Goal: Task Accomplishment & Management: Use online tool/utility

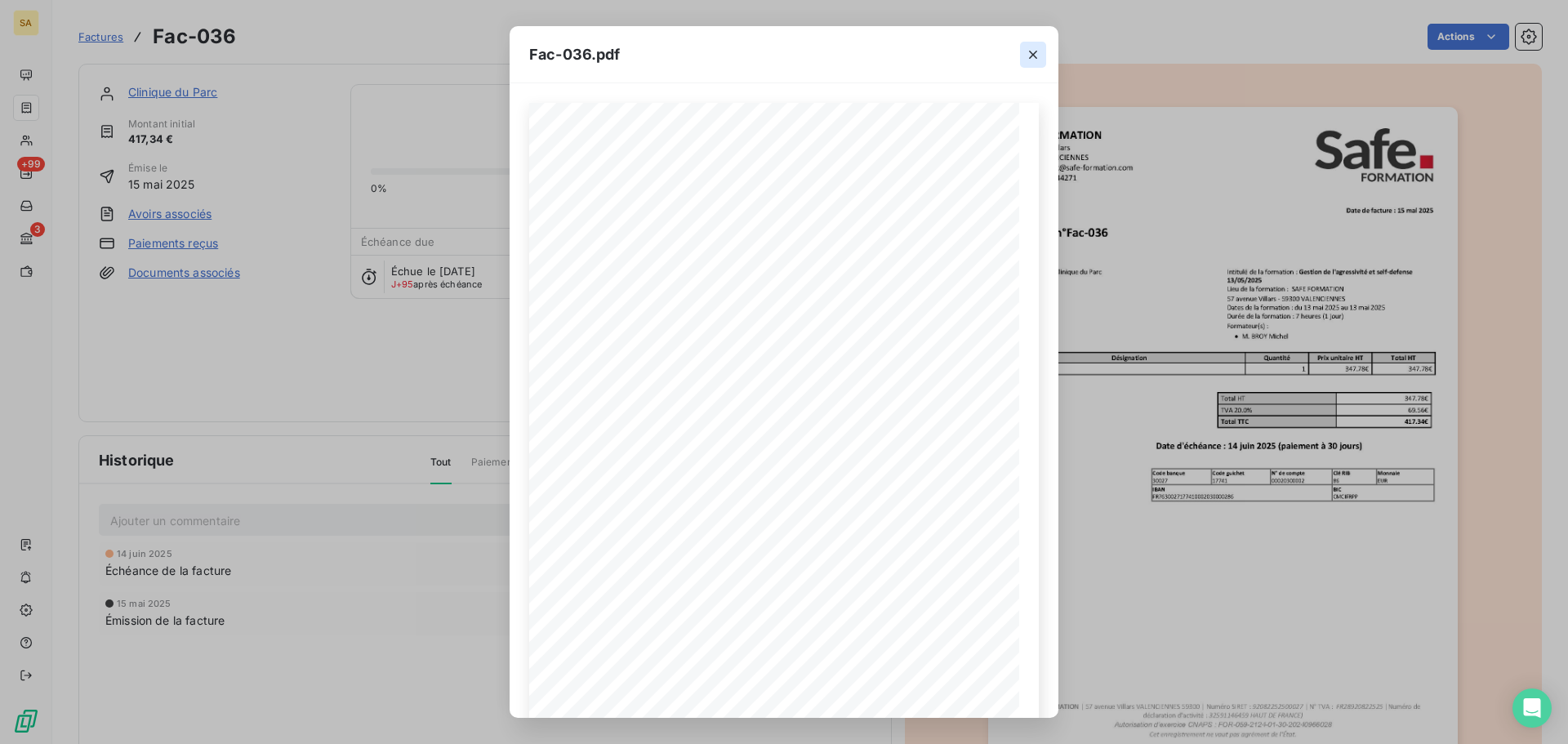
click at [1038, 56] on icon "button" at bounding box center [1033, 54] width 17 height 17
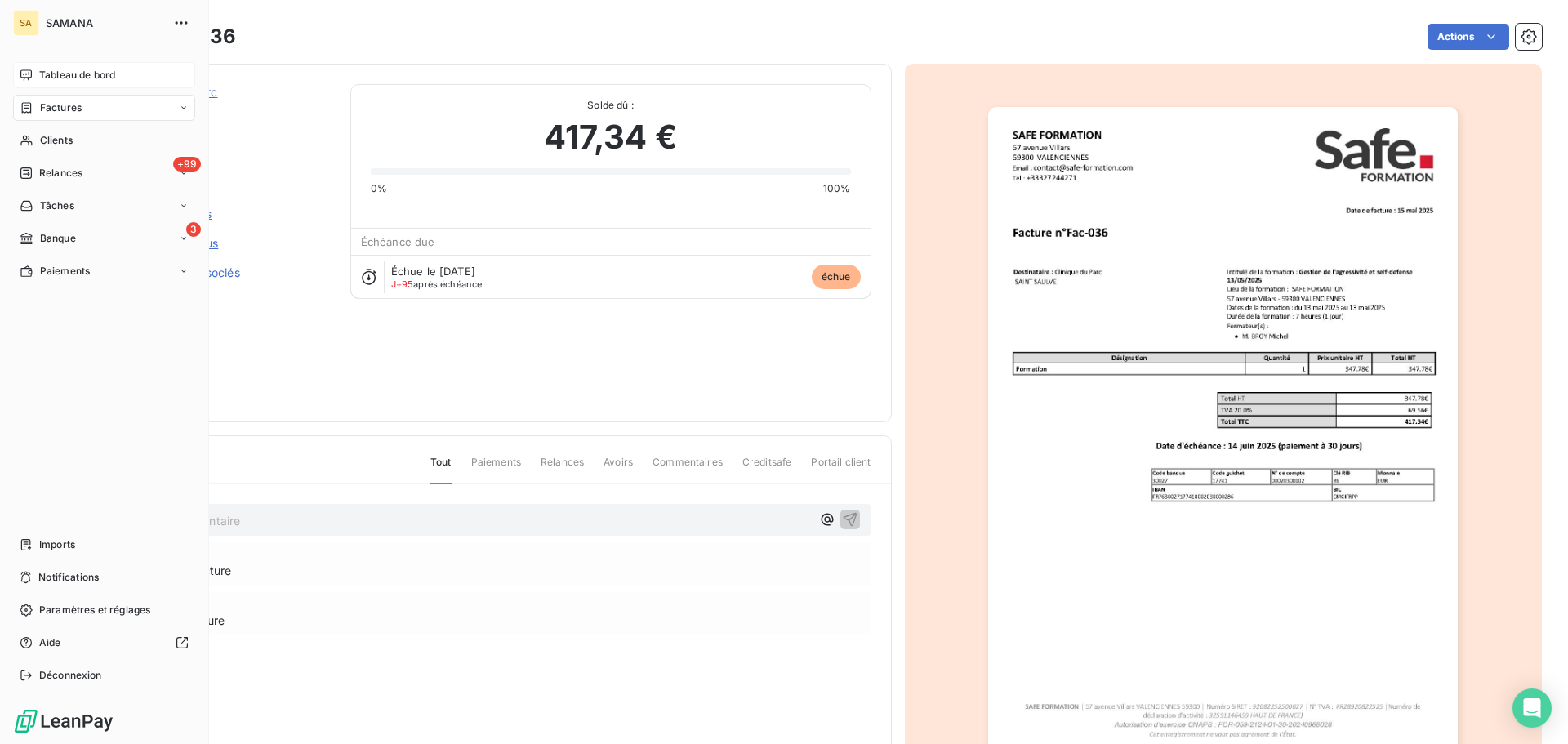
click at [33, 73] on div "Tableau de bord" at bounding box center [103, 75] width 182 height 27
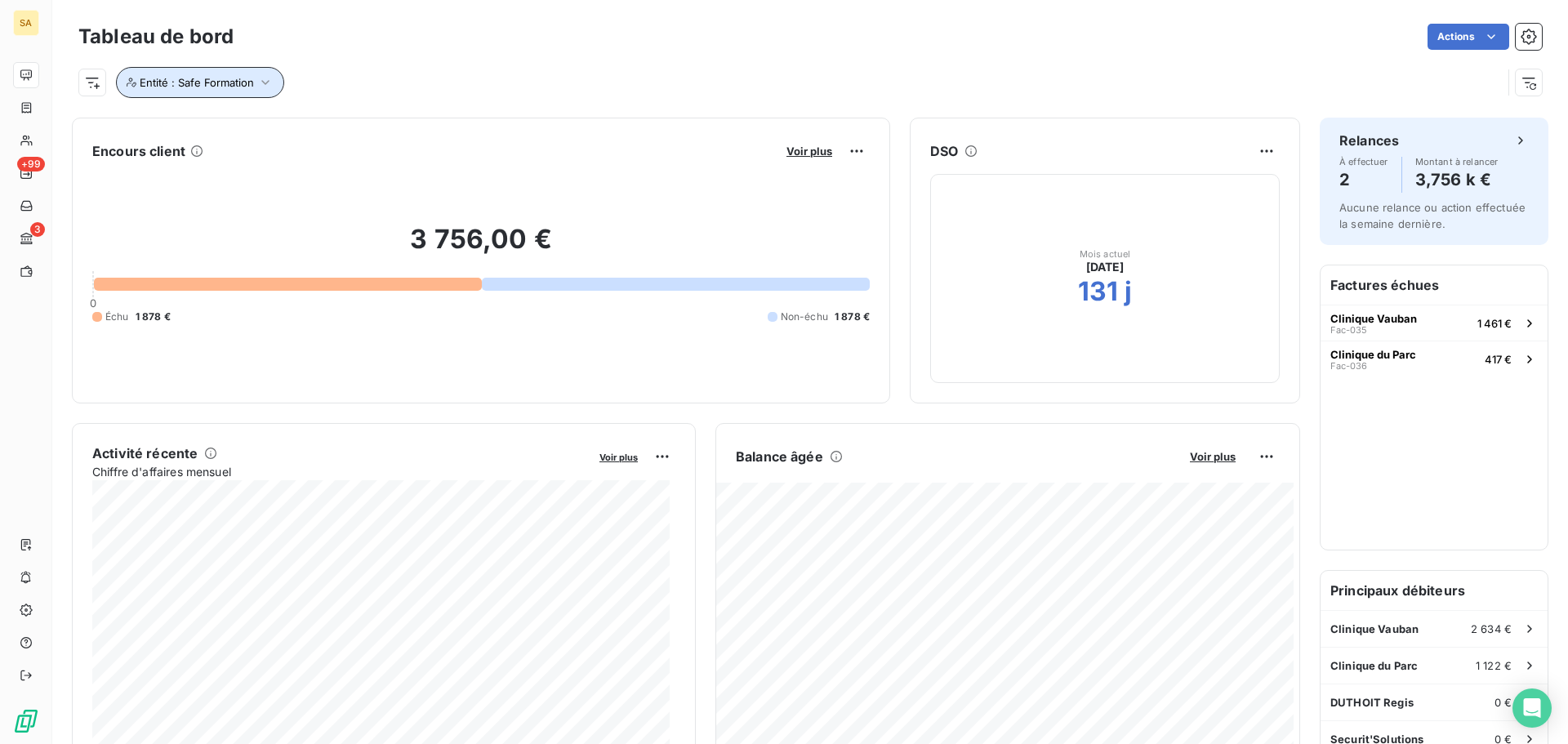
click at [267, 80] on icon "button" at bounding box center [265, 83] width 17 height 17
drag, startPoint x: 502, startPoint y: 122, endPoint x: 491, endPoint y: 123, distance: 11.0
click at [501, 122] on button "button" at bounding box center [492, 125] width 27 height 27
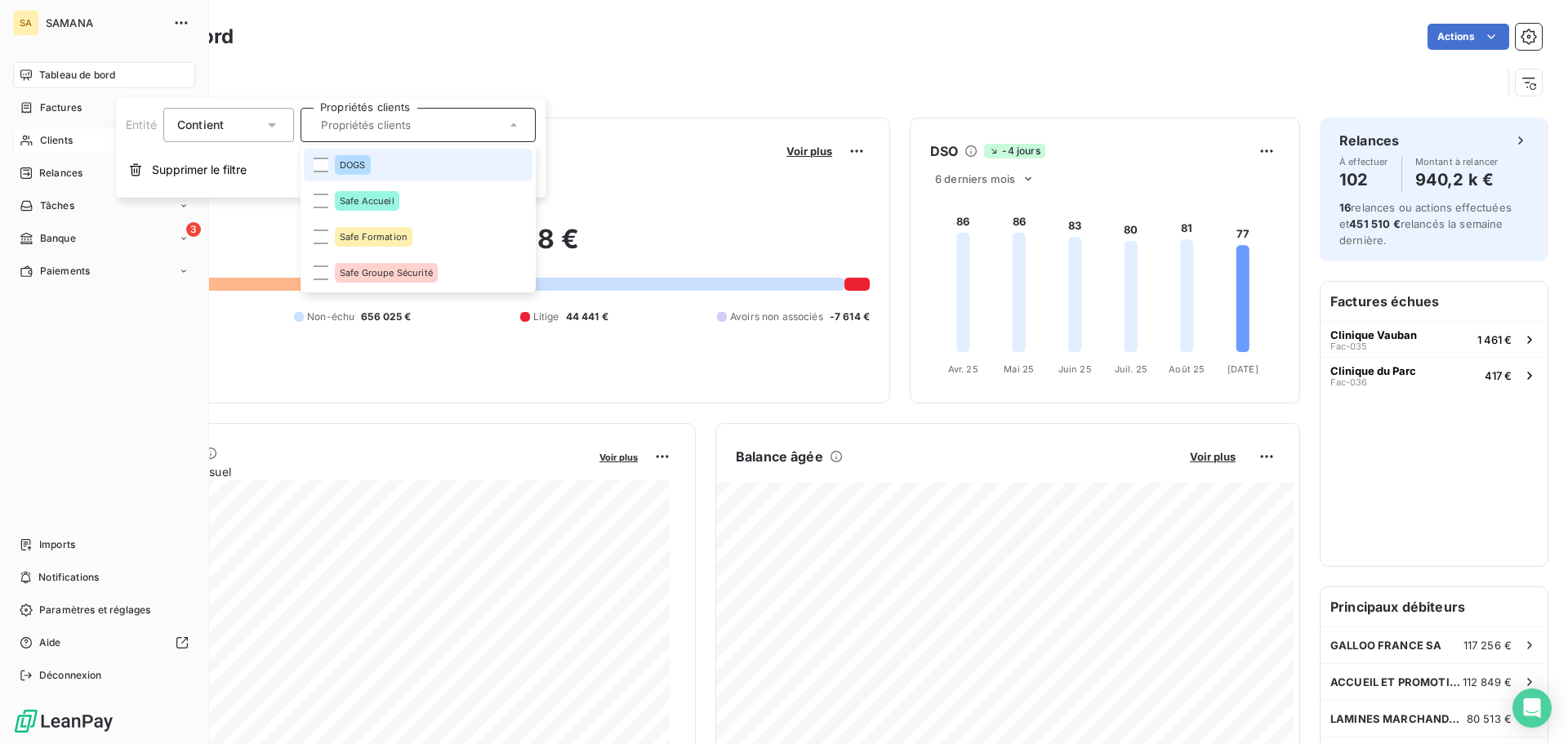
click at [82, 134] on div "Clients" at bounding box center [103, 141] width 182 height 27
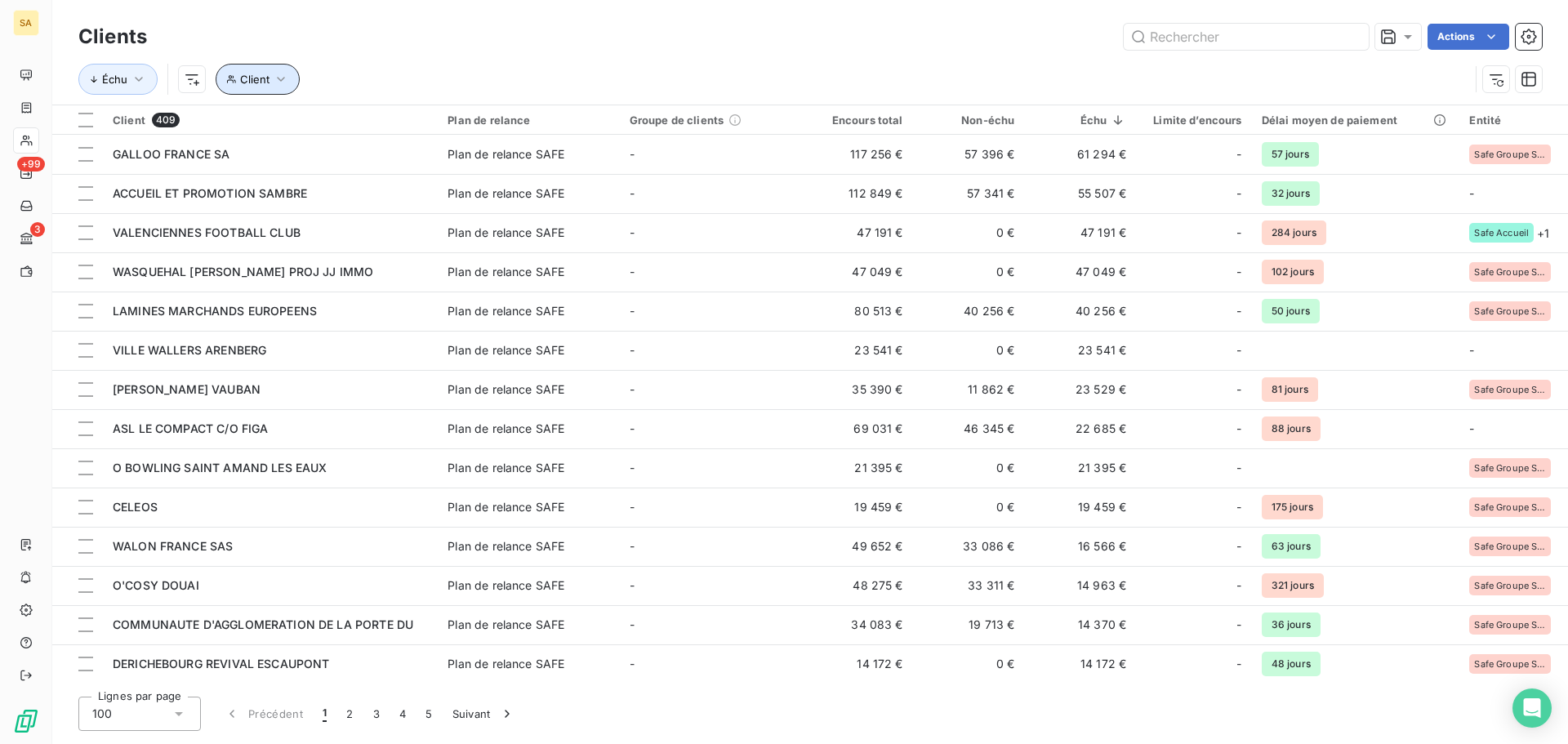
click at [278, 77] on icon "button" at bounding box center [281, 79] width 17 height 17
click at [464, 124] on div at bounding box center [517, 121] width 235 height 34
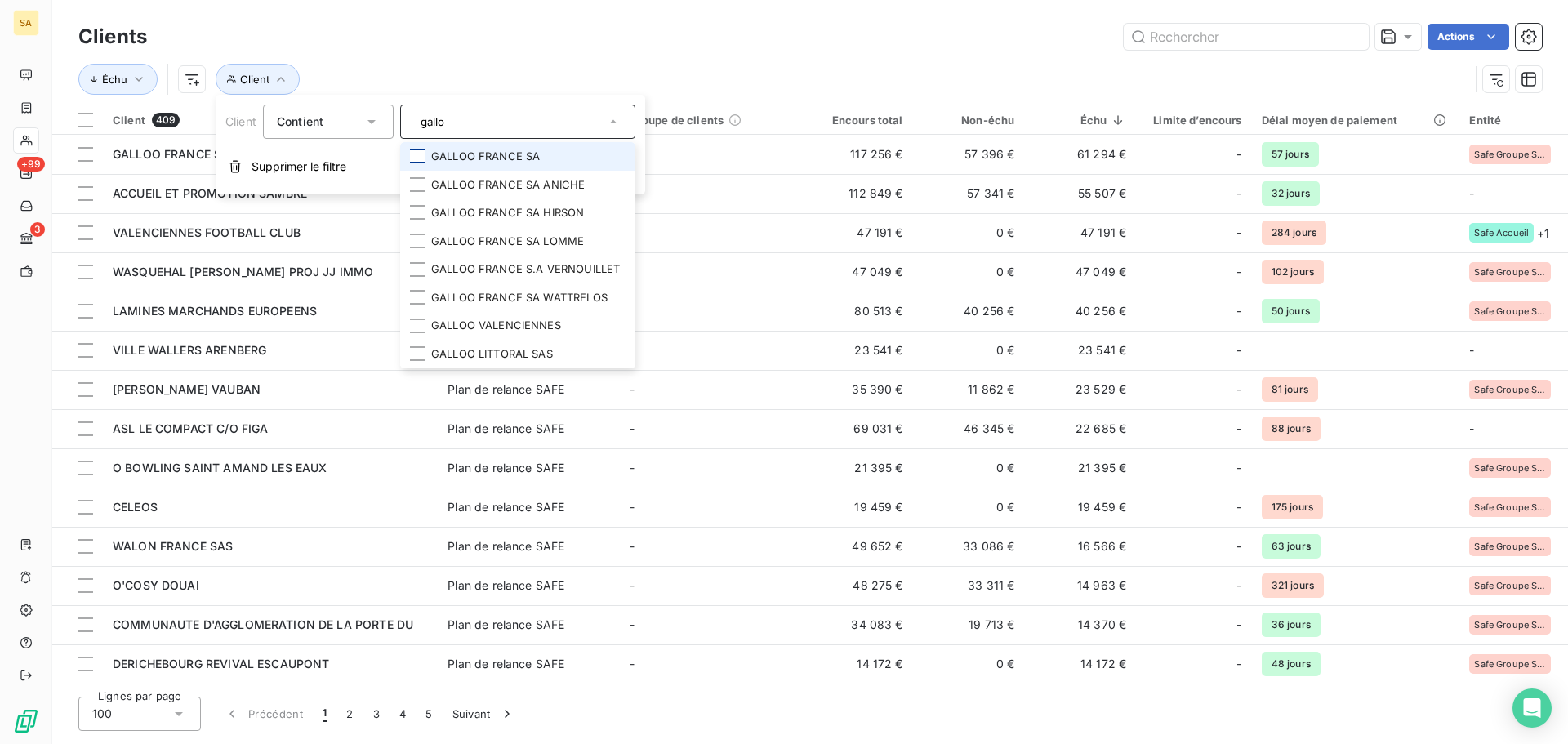
type input "gallo"
click at [417, 156] on div at bounding box center [417, 155] width 15 height 15
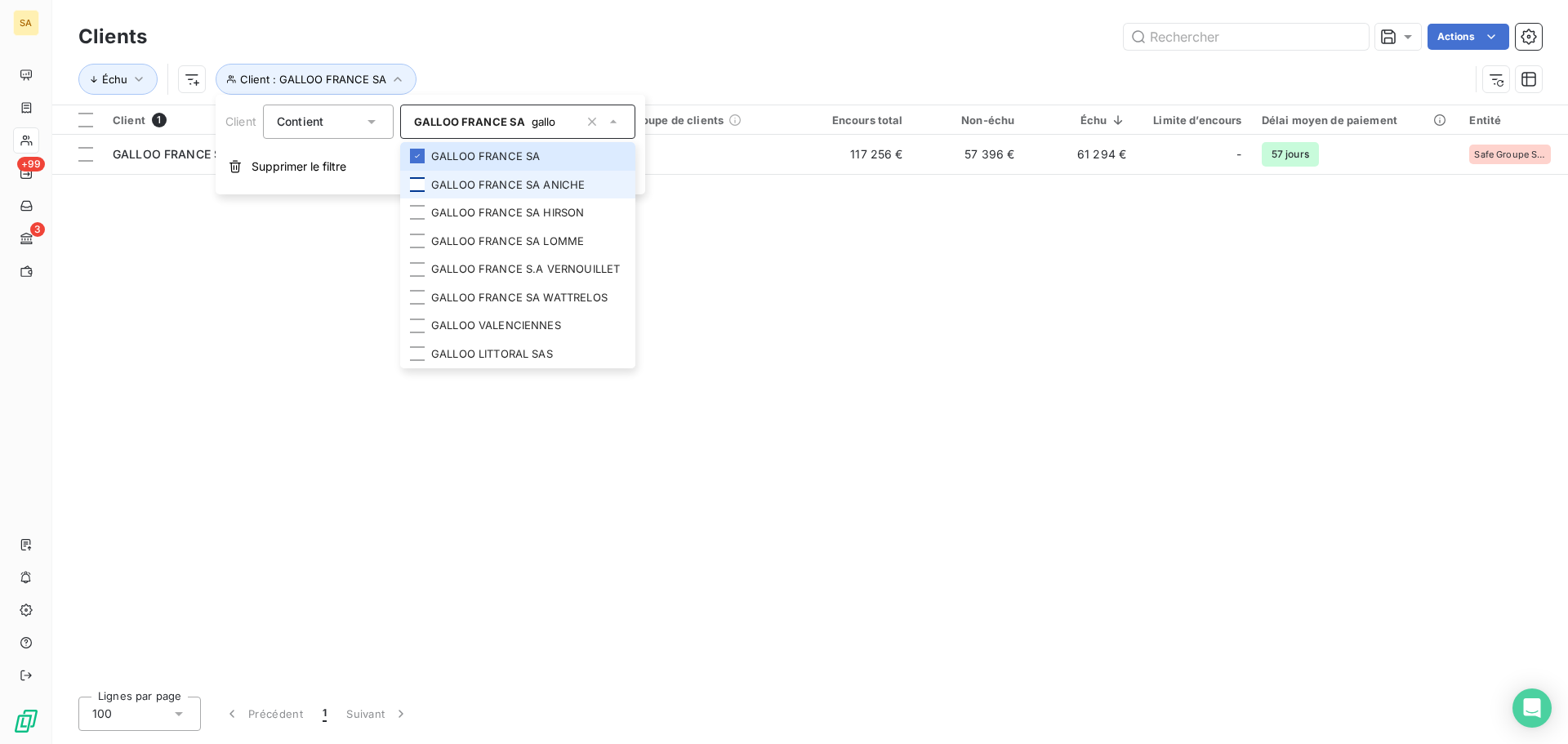
click at [422, 185] on div at bounding box center [417, 184] width 15 height 15
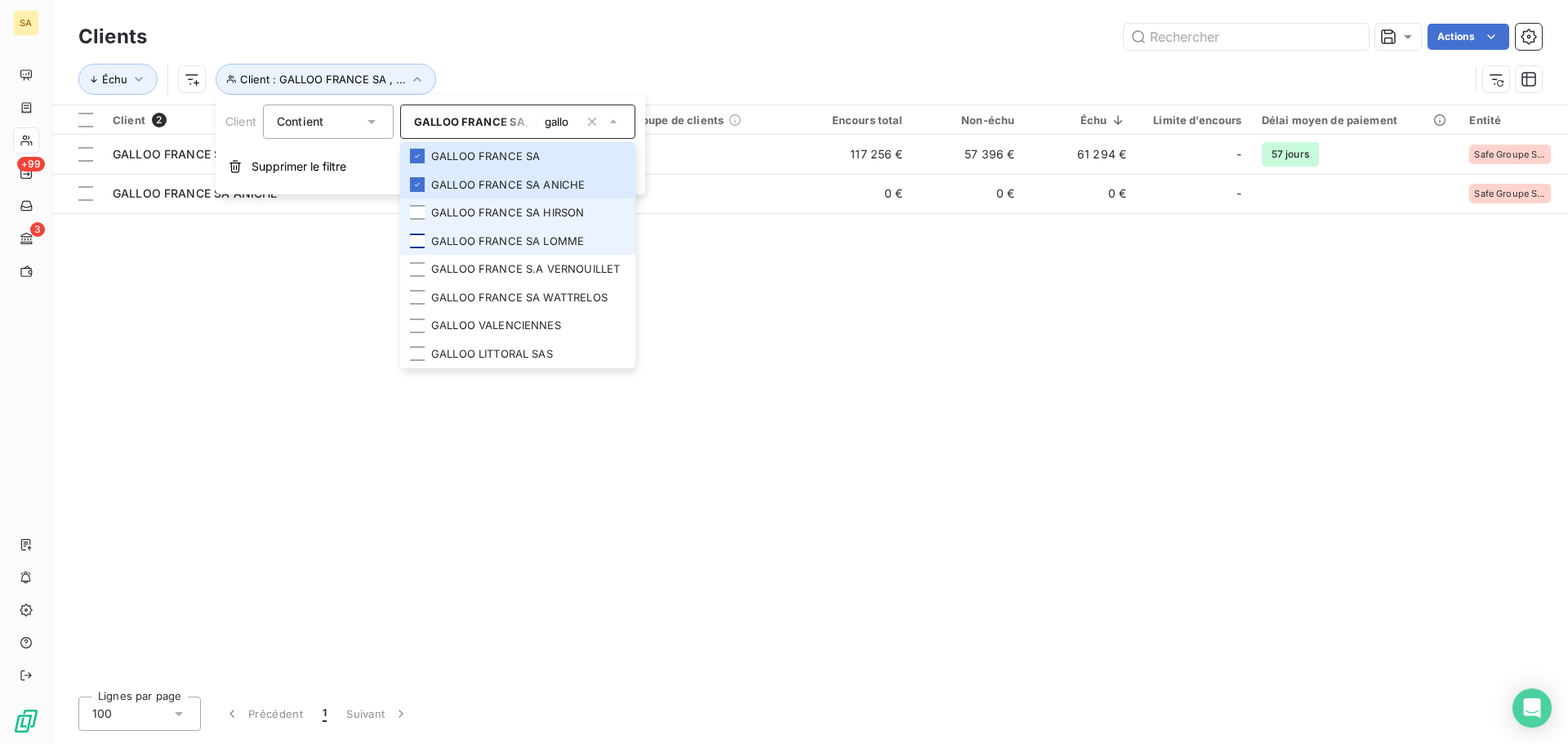
drag, startPoint x: 419, startPoint y: 210, endPoint x: 419, endPoint y: 239, distance: 29.0
click at [419, 211] on div at bounding box center [417, 212] width 15 height 15
click at [419, 243] on div at bounding box center [417, 241] width 15 height 15
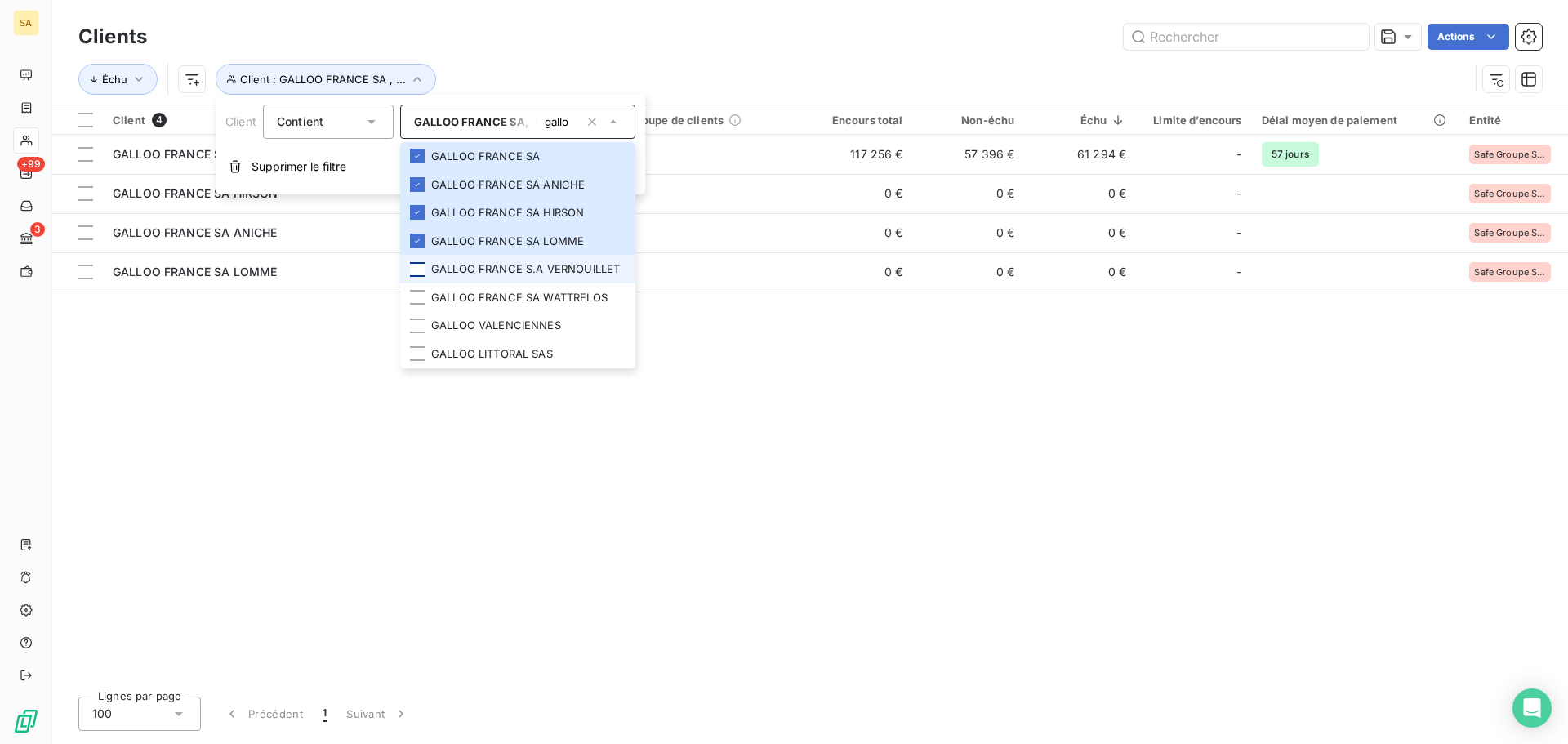
click at [419, 269] on div at bounding box center [417, 269] width 15 height 15
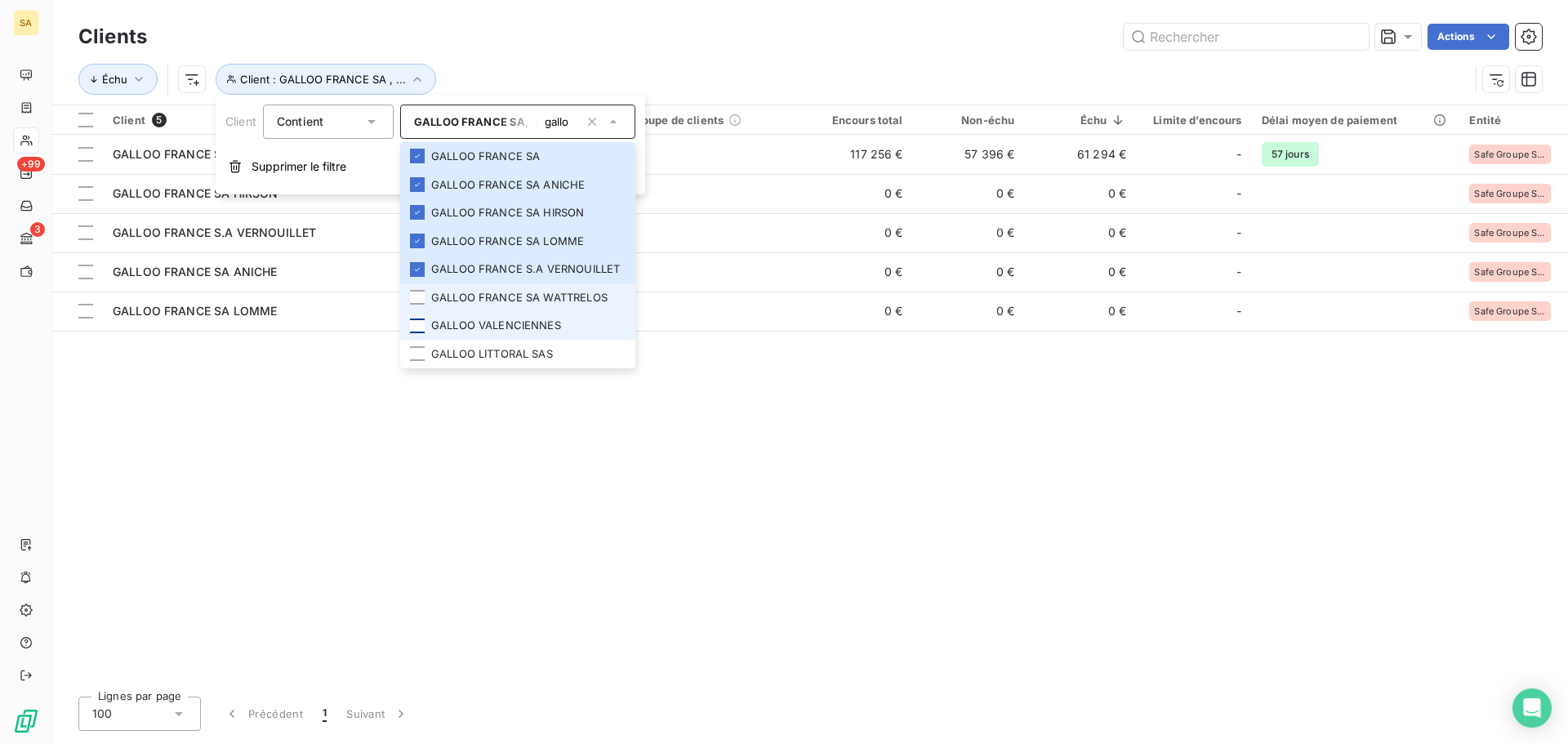
drag, startPoint x: 419, startPoint y: 298, endPoint x: 422, endPoint y: 321, distance: 23.2
click at [419, 299] on div at bounding box center [417, 297] width 15 height 15
click at [422, 324] on div at bounding box center [417, 325] width 15 height 15
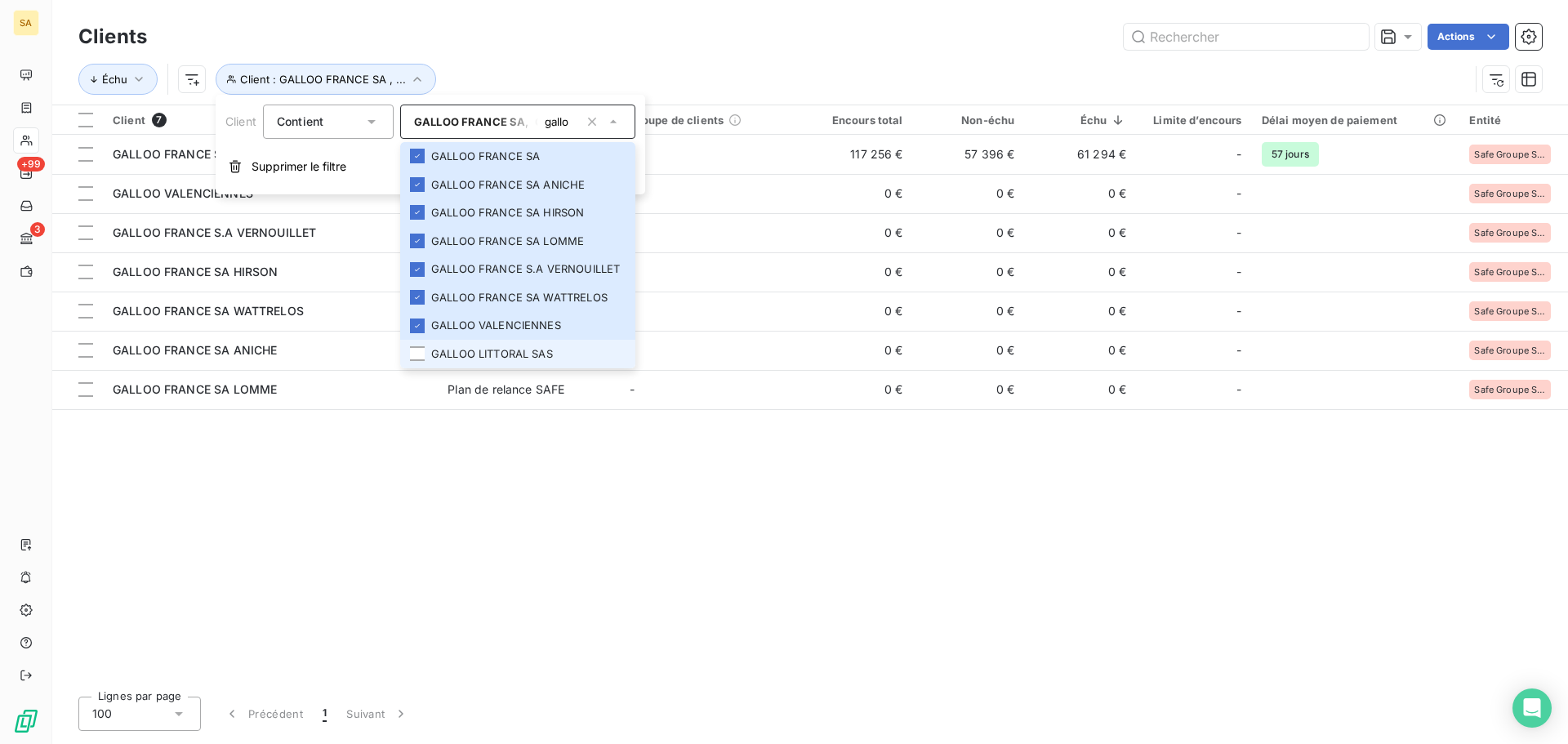
click at [408, 366] on li "GALLOO LITTORAL SAS" at bounding box center [517, 354] width 235 height 29
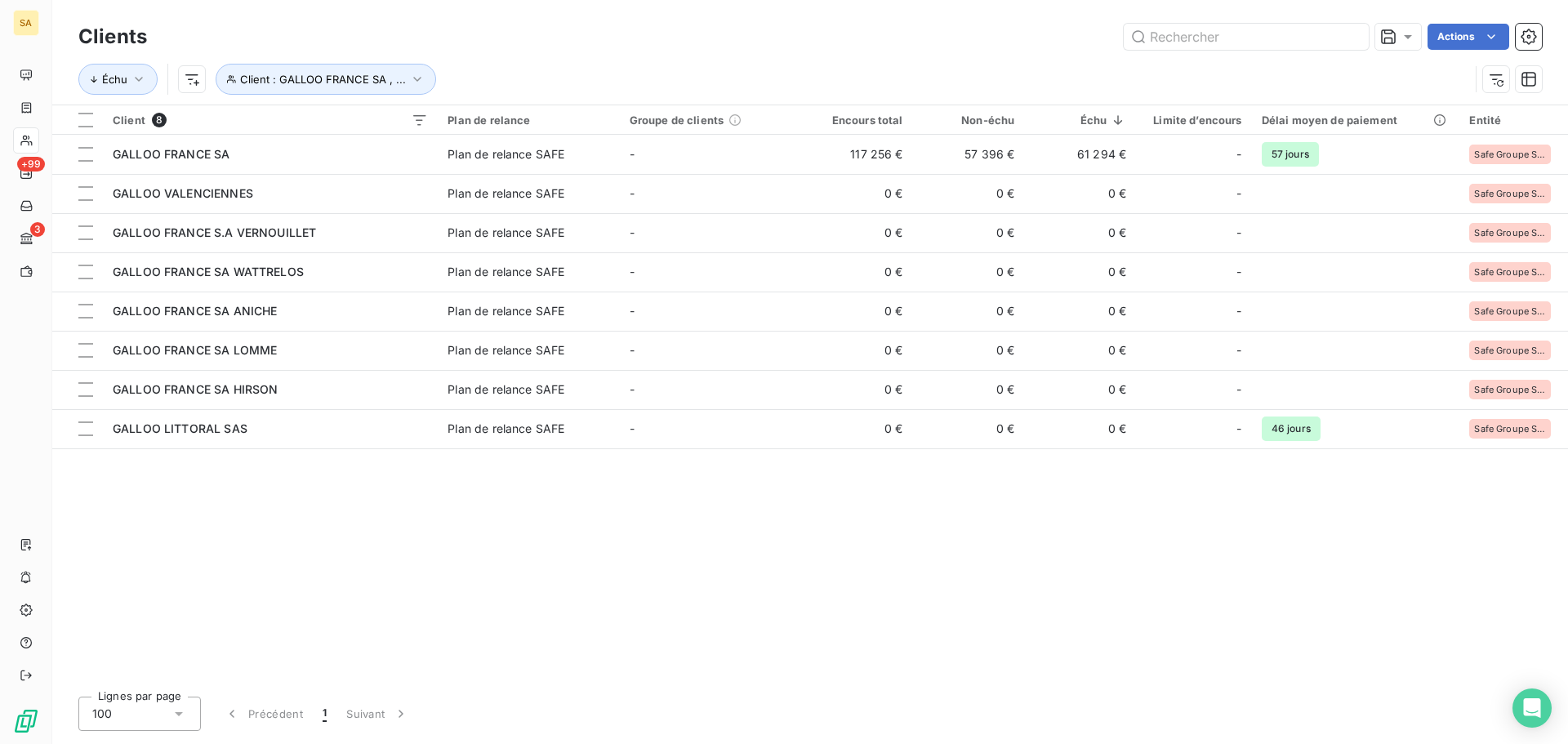
drag, startPoint x: 543, startPoint y: 634, endPoint x: 640, endPoint y: 584, distance: 109.1
click at [544, 633] on div "Client 8 Plan de relance Groupe de clients Encours total Non-échu Échu Limite d…" at bounding box center [810, 394] width 1516 height 579
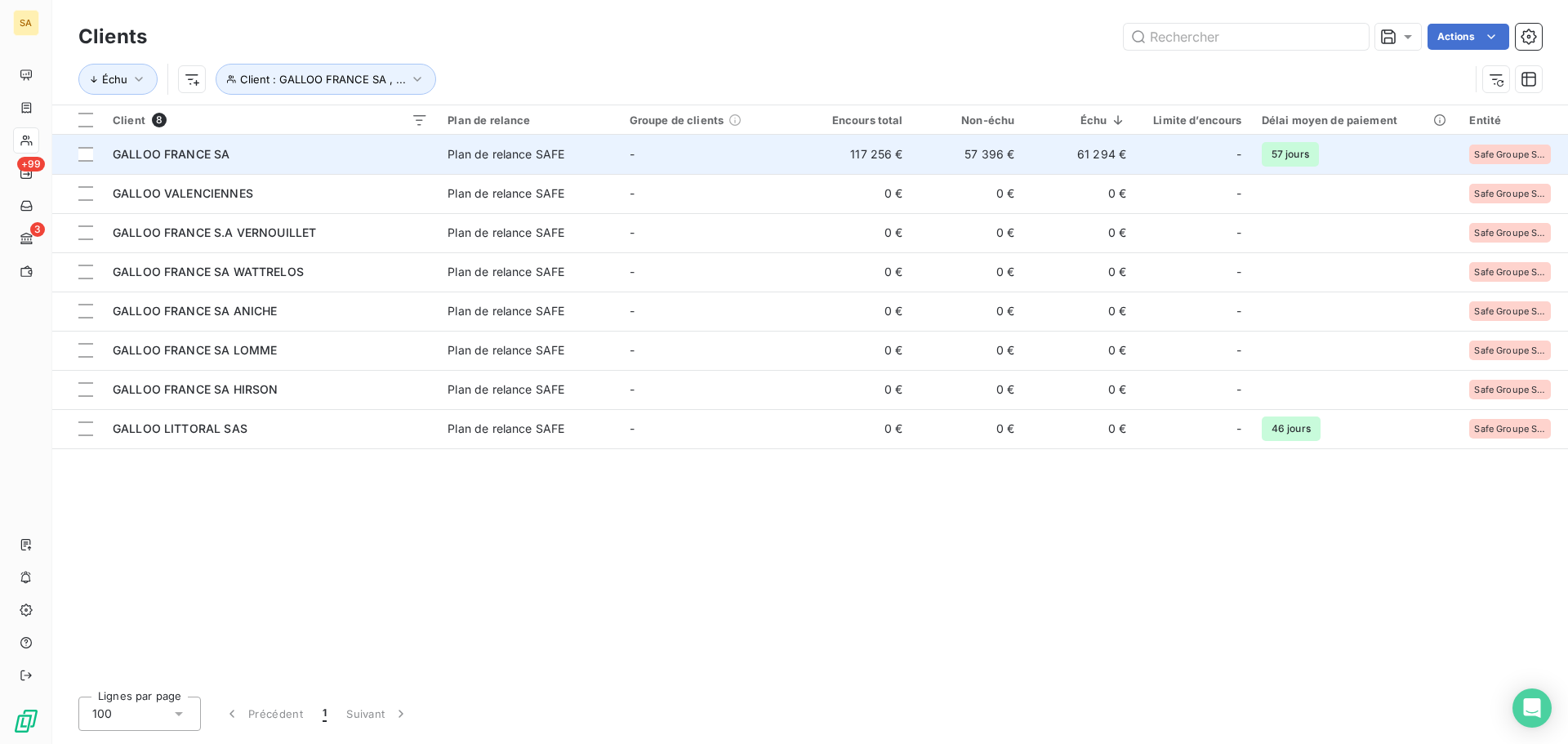
click at [303, 146] on div "GALLOO FRANCE SA" at bounding box center [270, 154] width 315 height 17
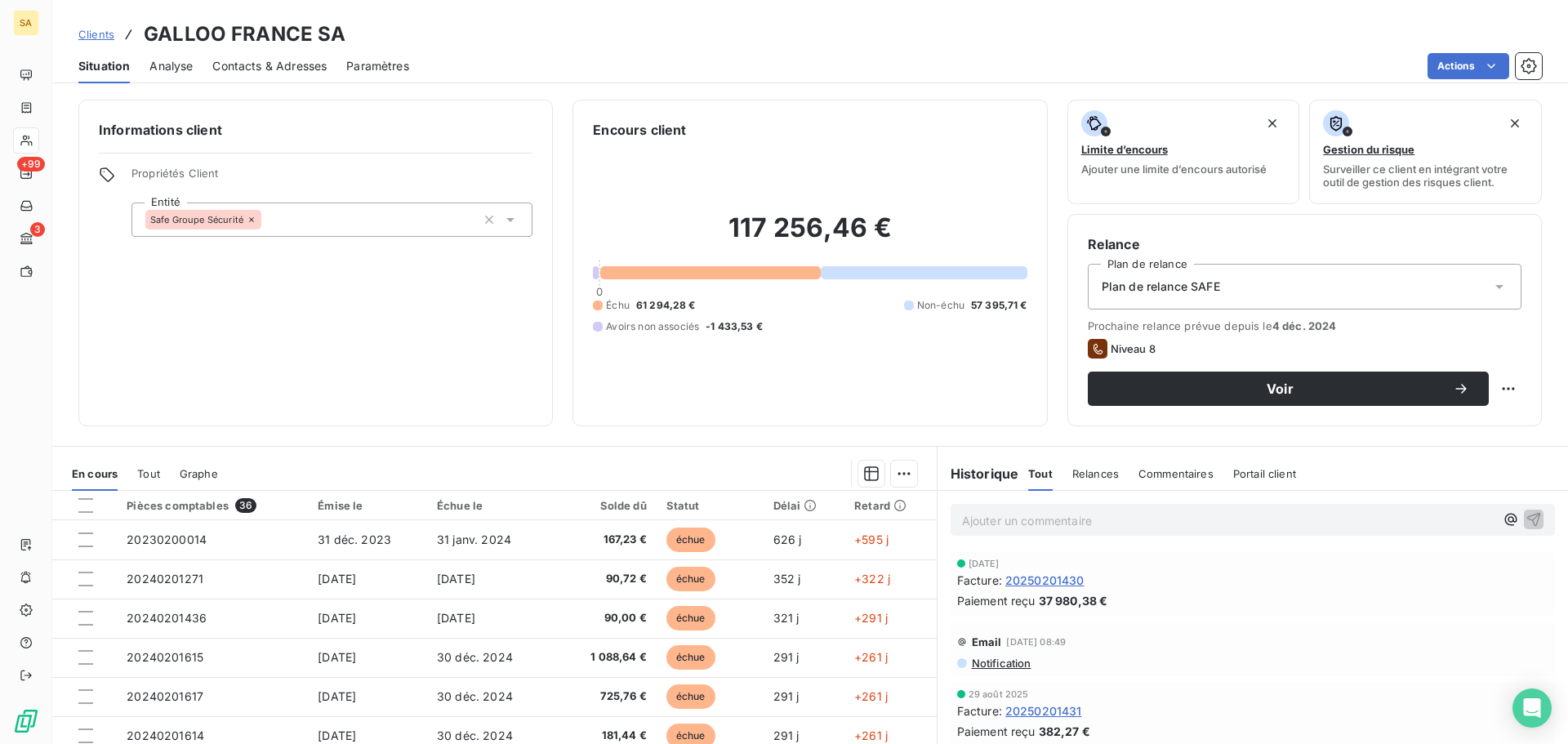
click at [1010, 659] on span "Notification" at bounding box center [1001, 662] width 61 height 13
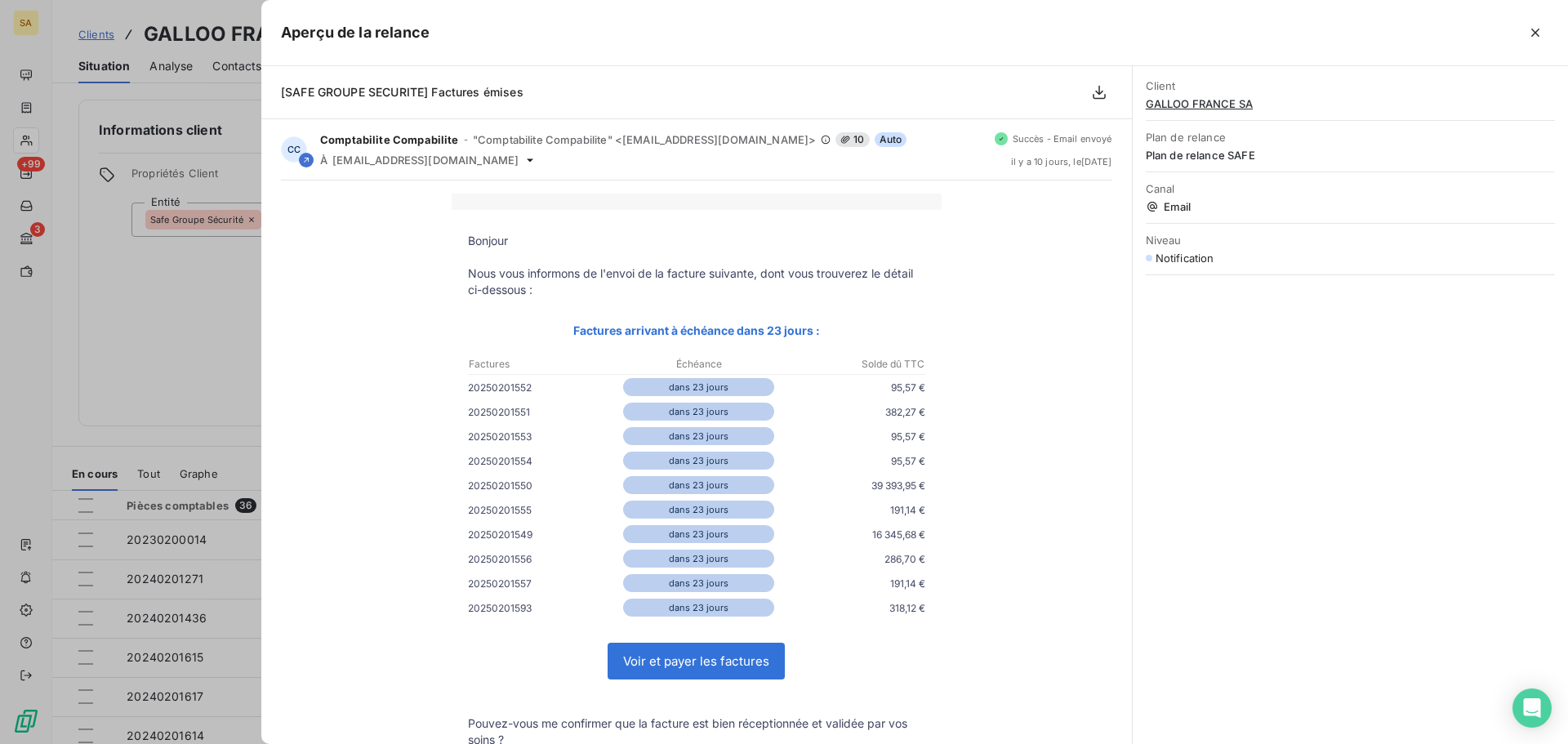
scroll to position [82, 0]
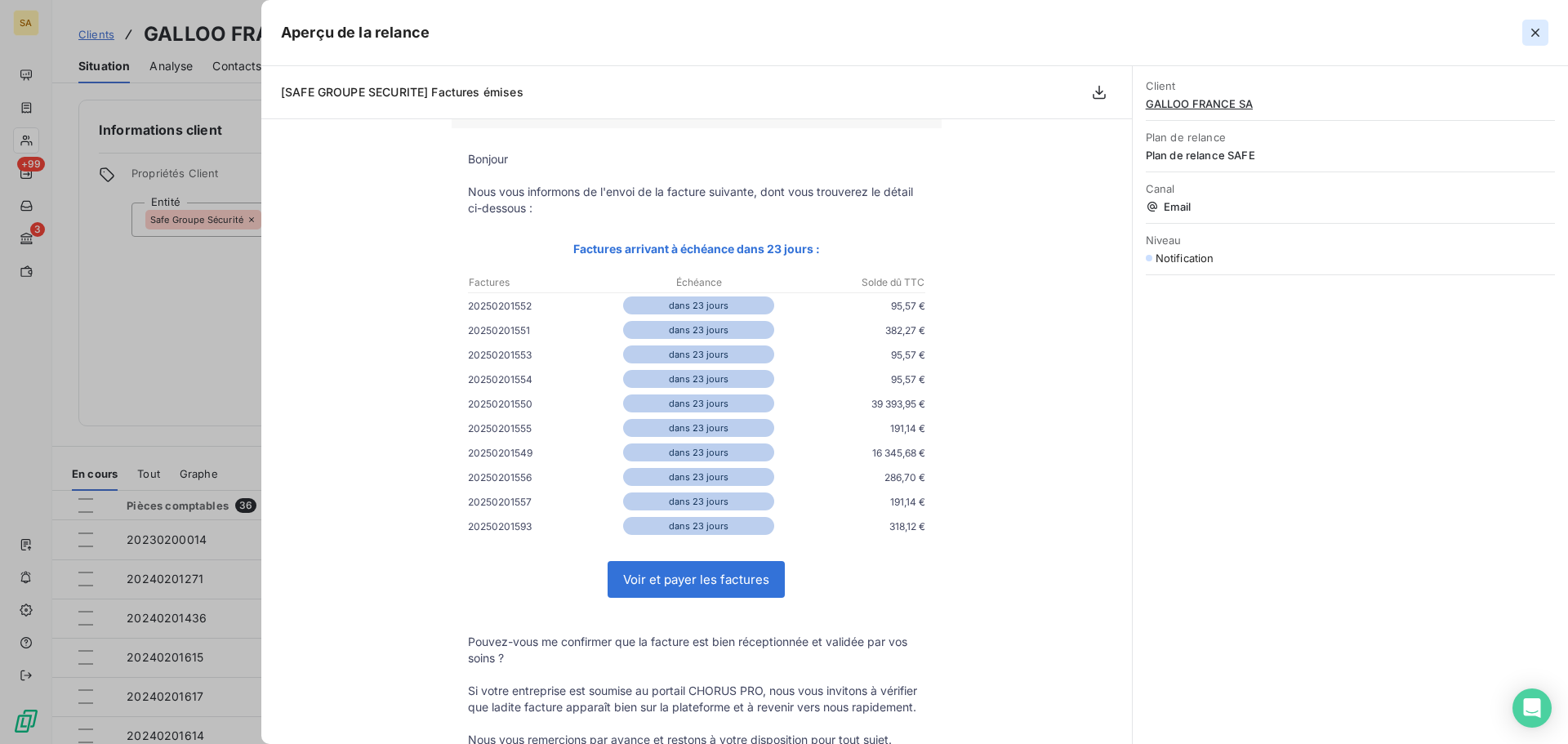
click at [1538, 29] on icon "button" at bounding box center [1536, 32] width 17 height 17
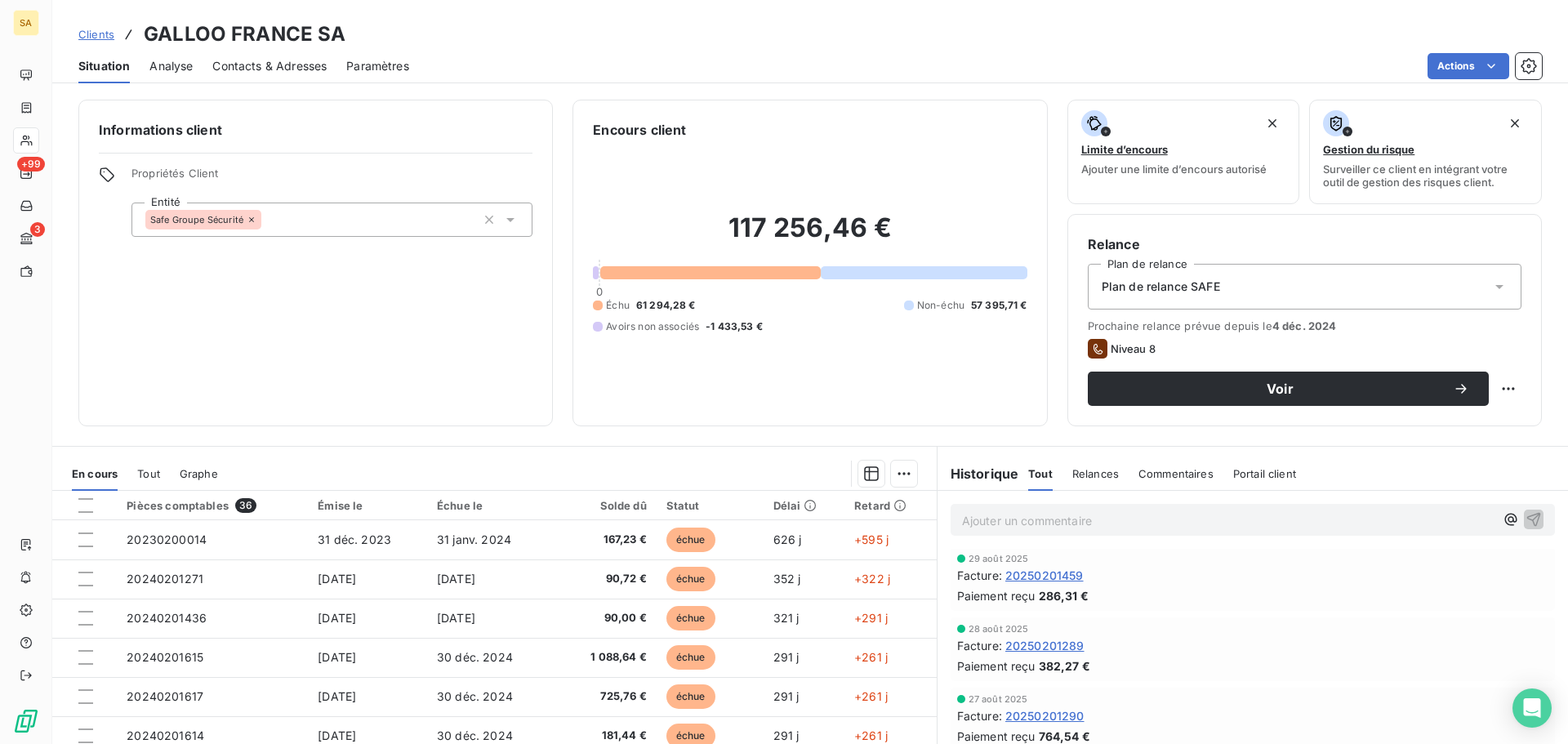
scroll to position [163, 0]
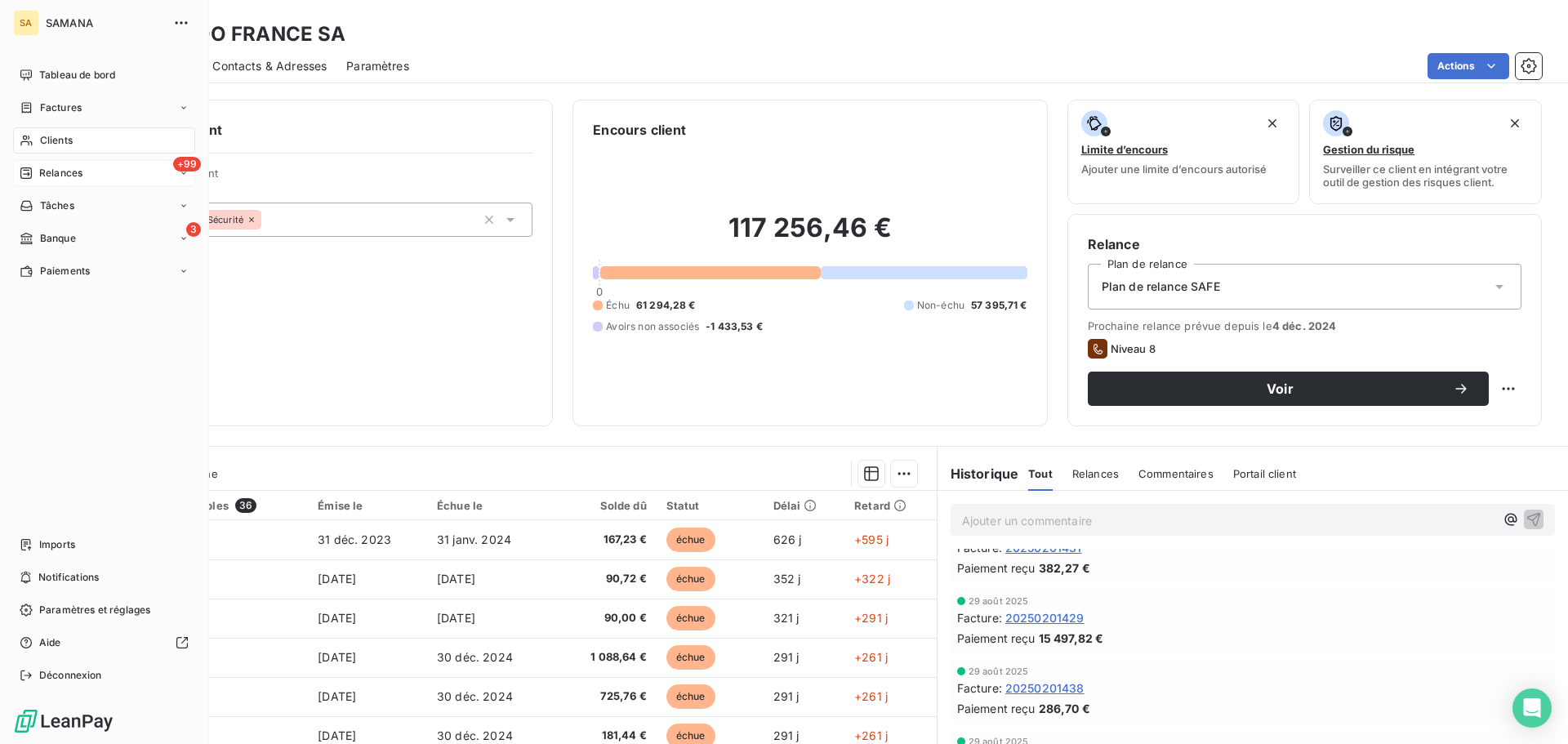
click at [79, 181] on div "+99 Relances" at bounding box center [103, 173] width 182 height 27
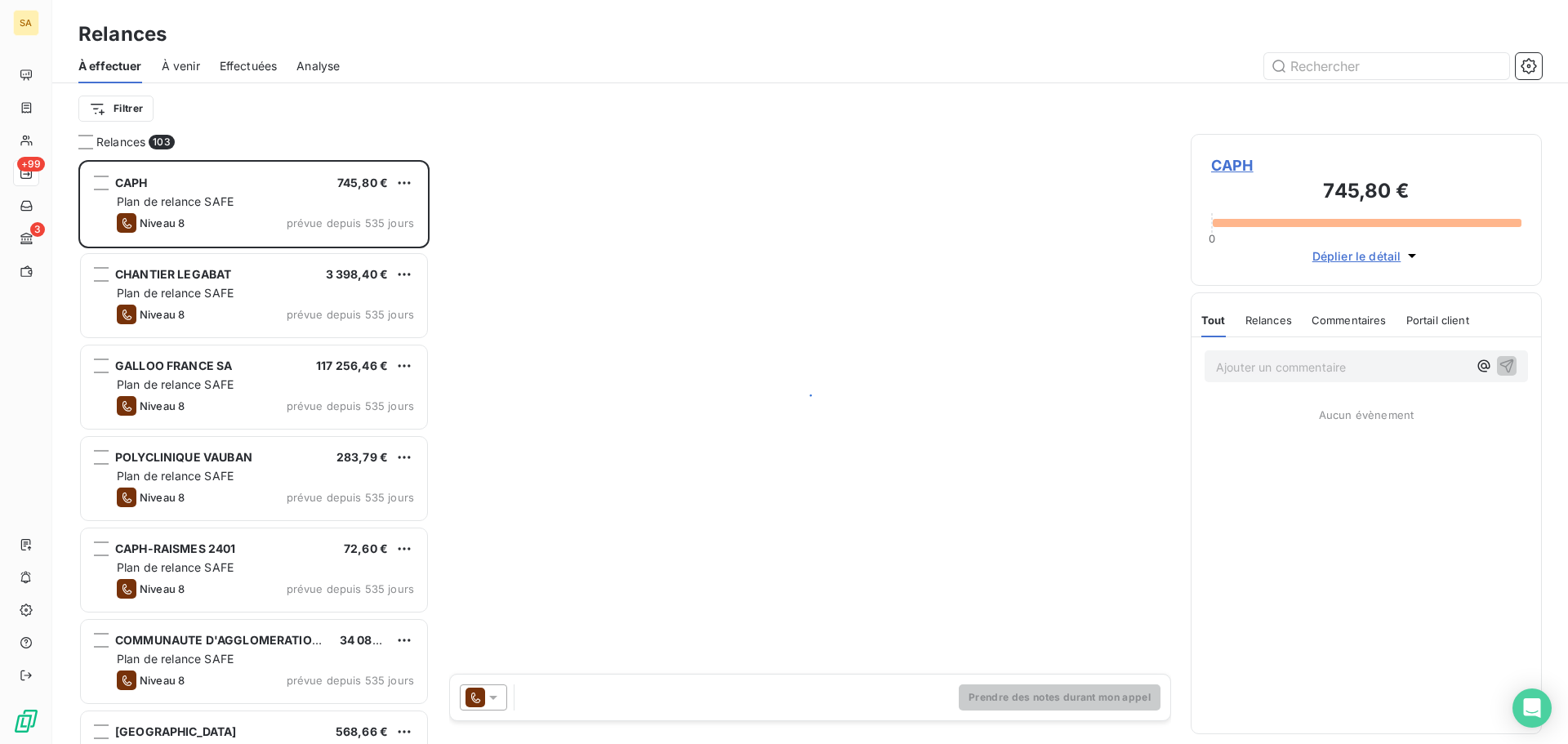
scroll to position [572, 339]
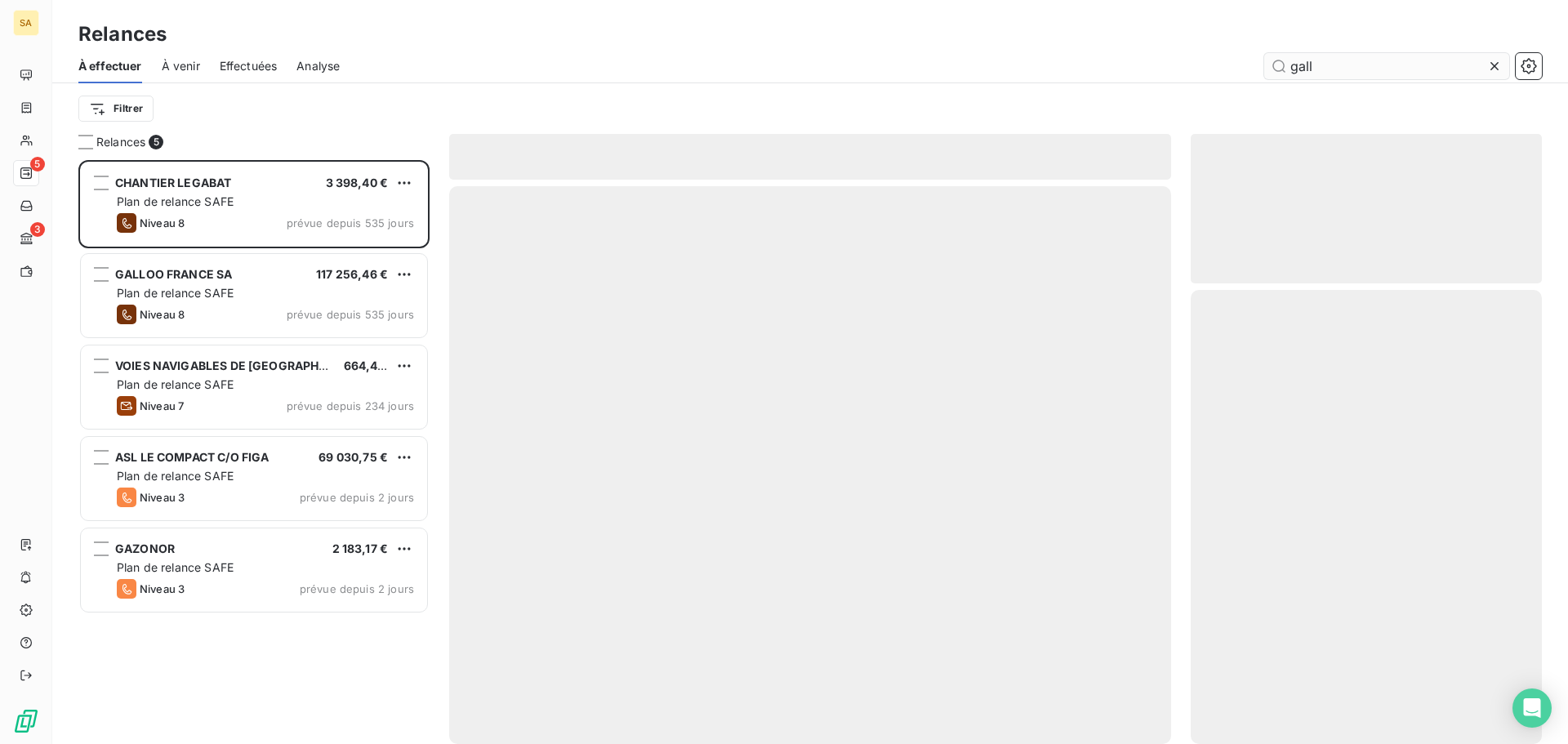
scroll to position [572, 339]
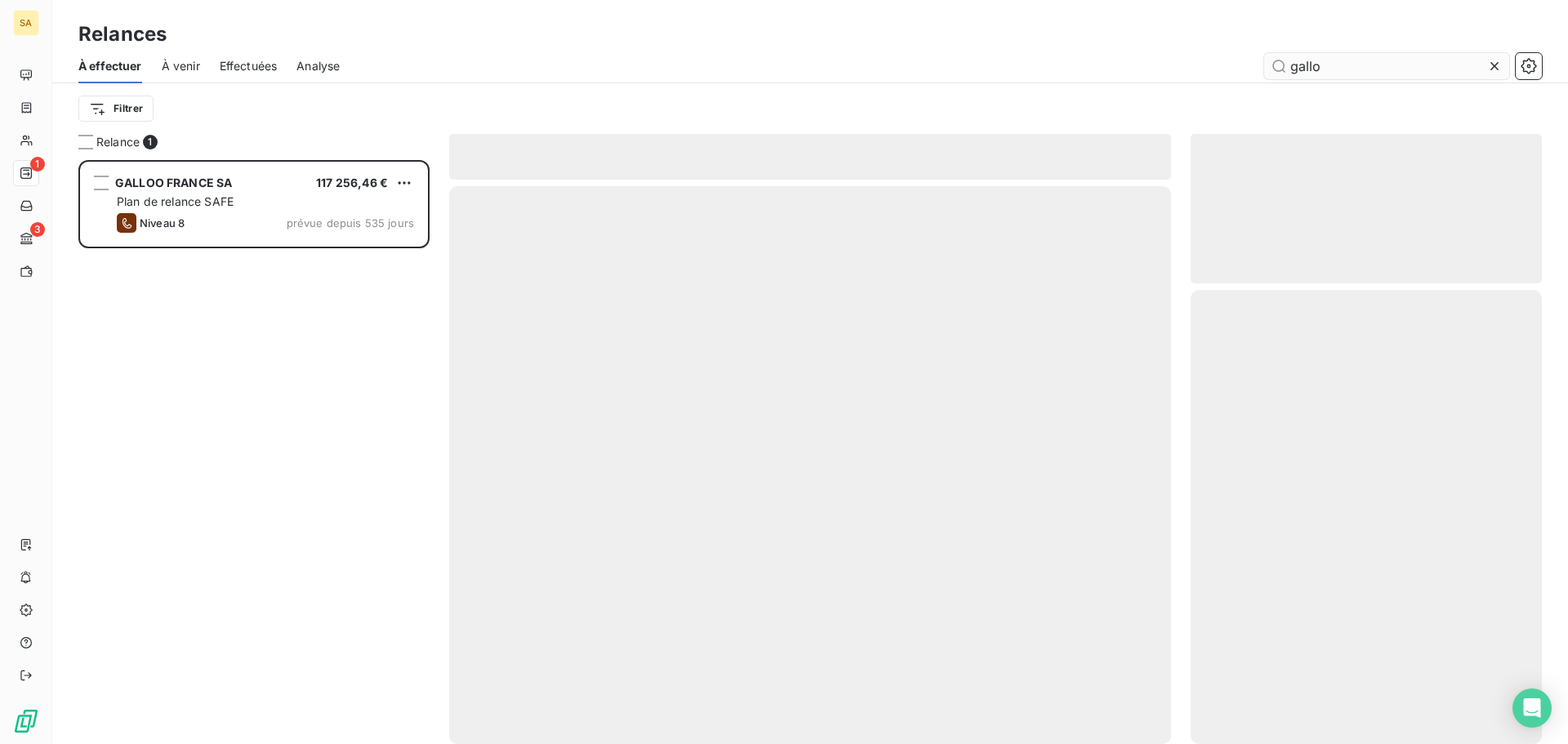
scroll to position [572, 339]
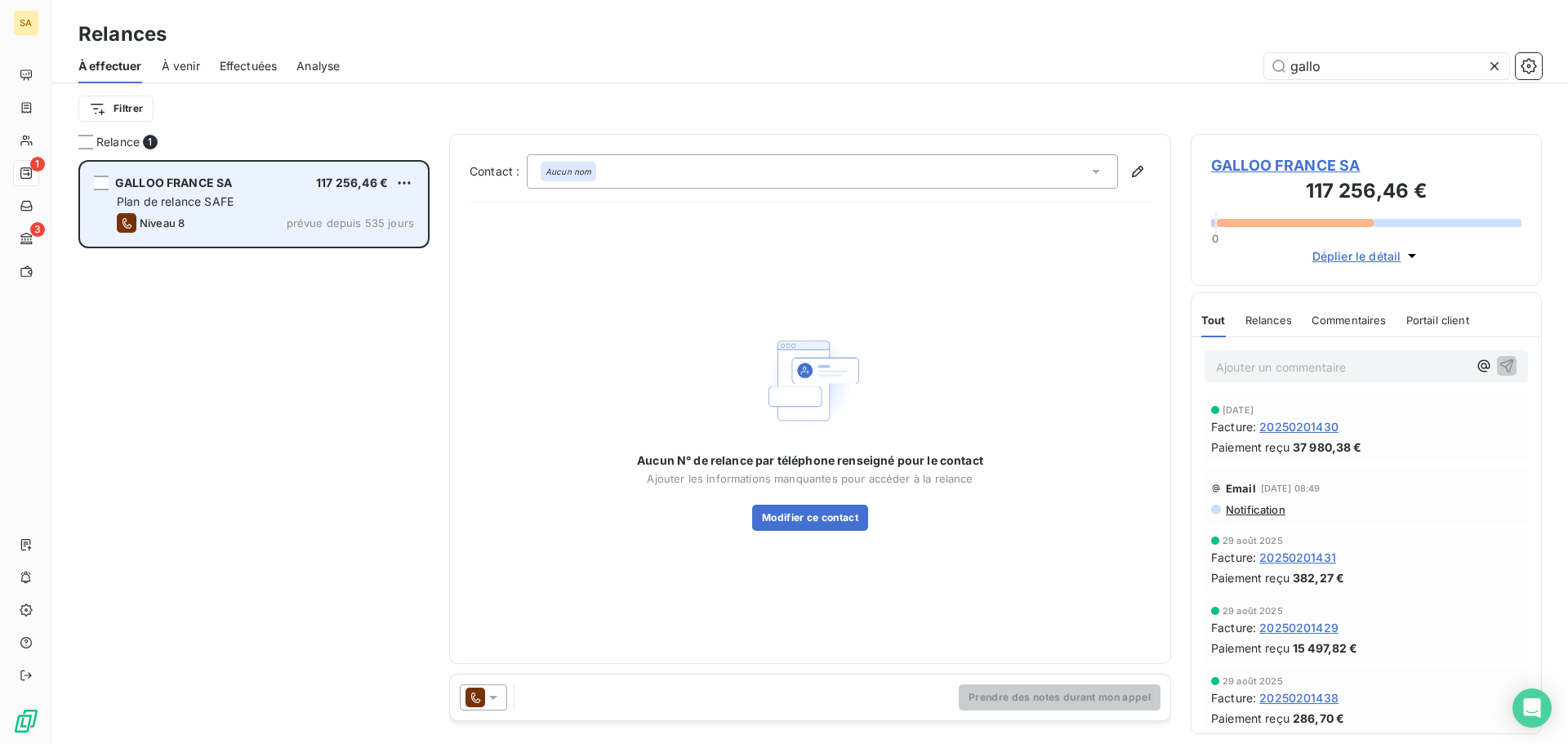
type input "gallo"
click at [192, 221] on div "Niveau 8 prévue depuis 535 jours" at bounding box center [265, 223] width 298 height 20
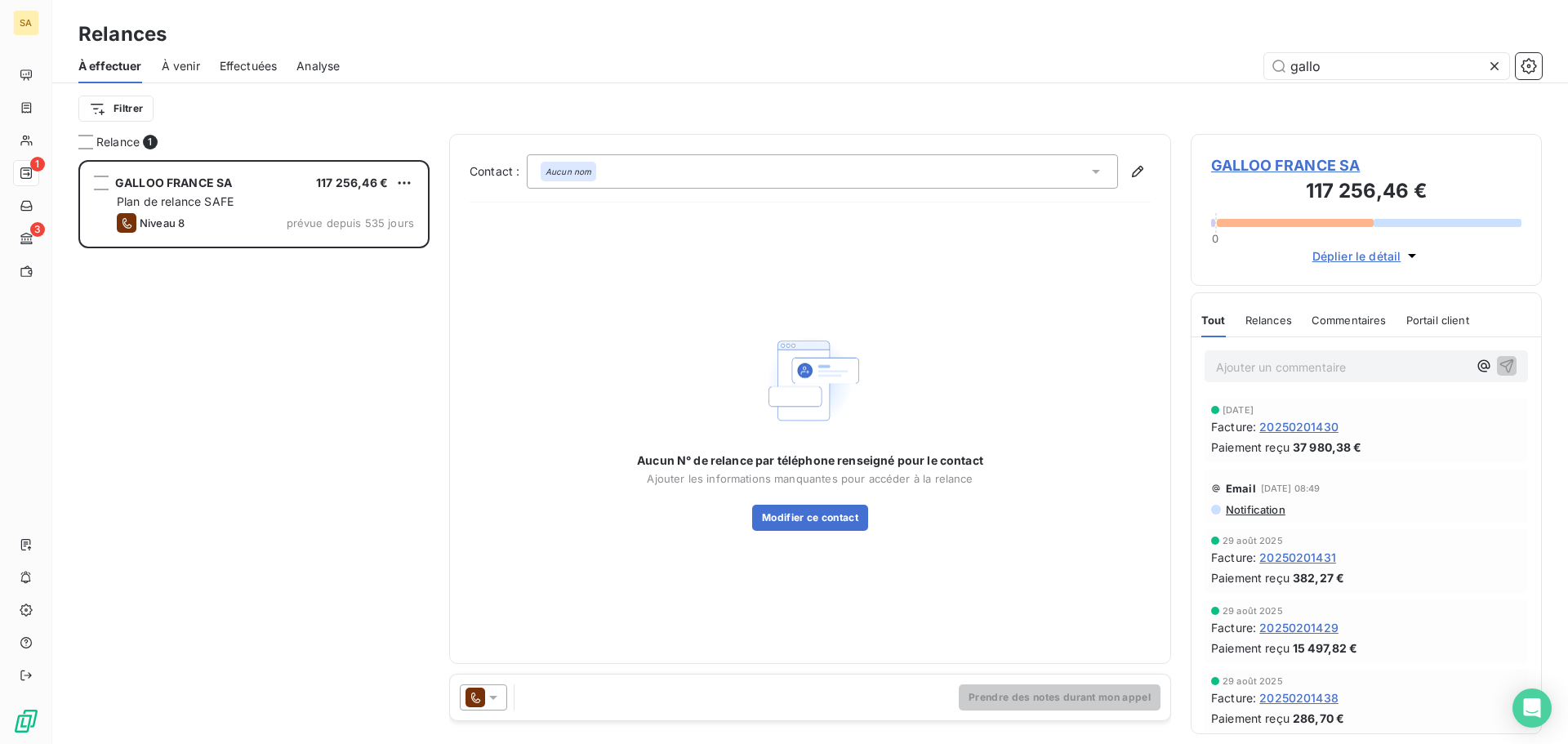
click at [497, 692] on icon at bounding box center [493, 698] width 17 height 17
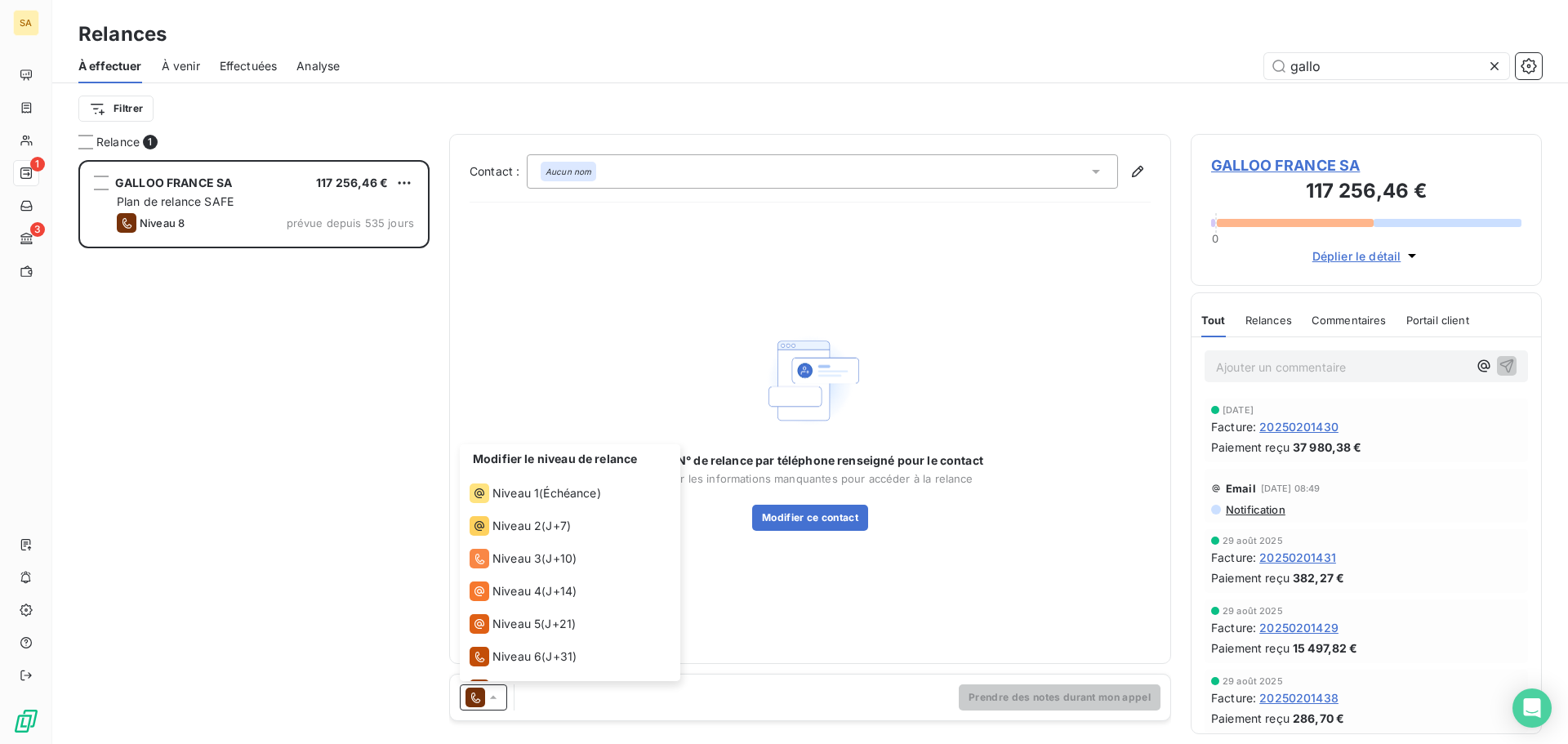
scroll to position [57, 0]
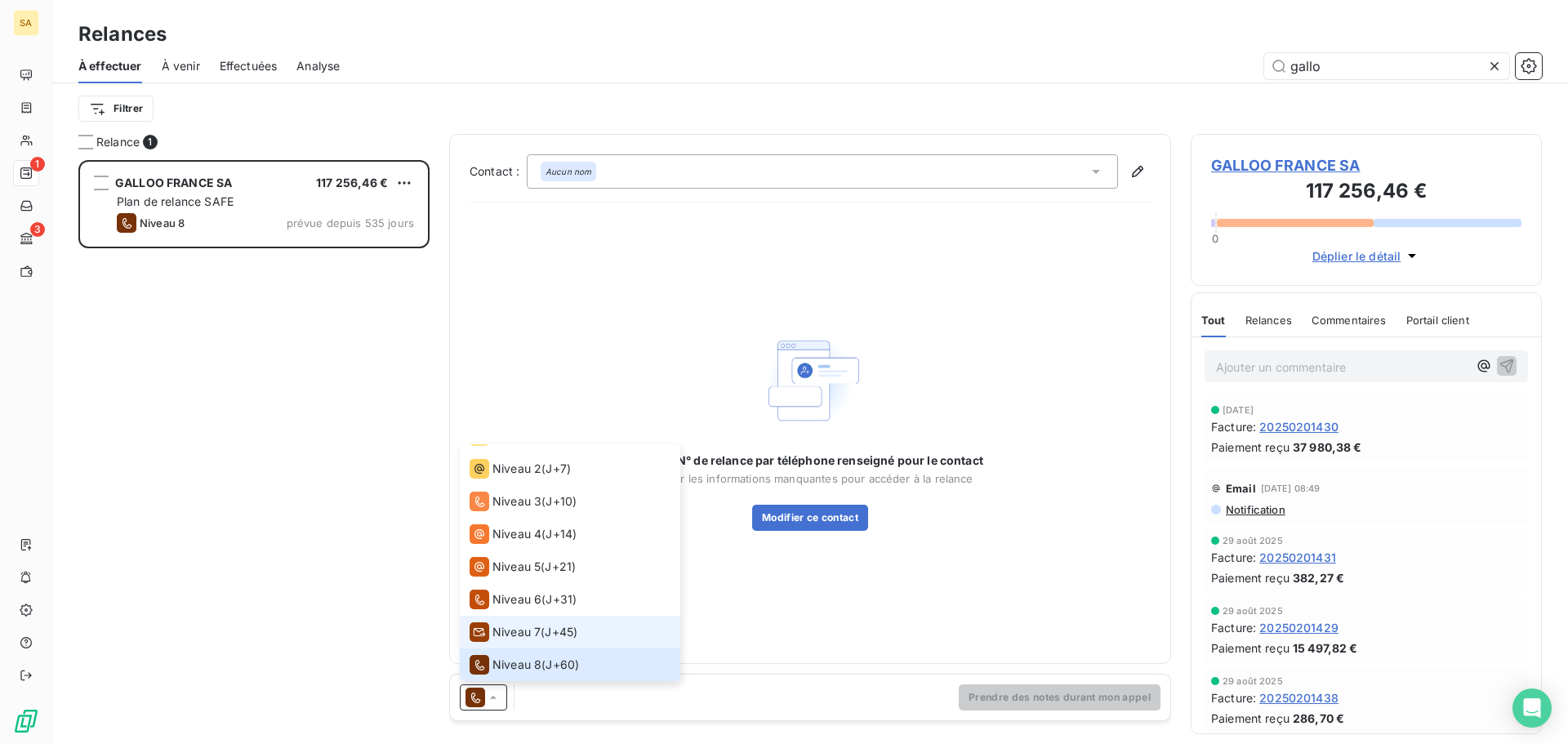
click at [540, 625] on span "Niveau 7" at bounding box center [516, 632] width 48 height 17
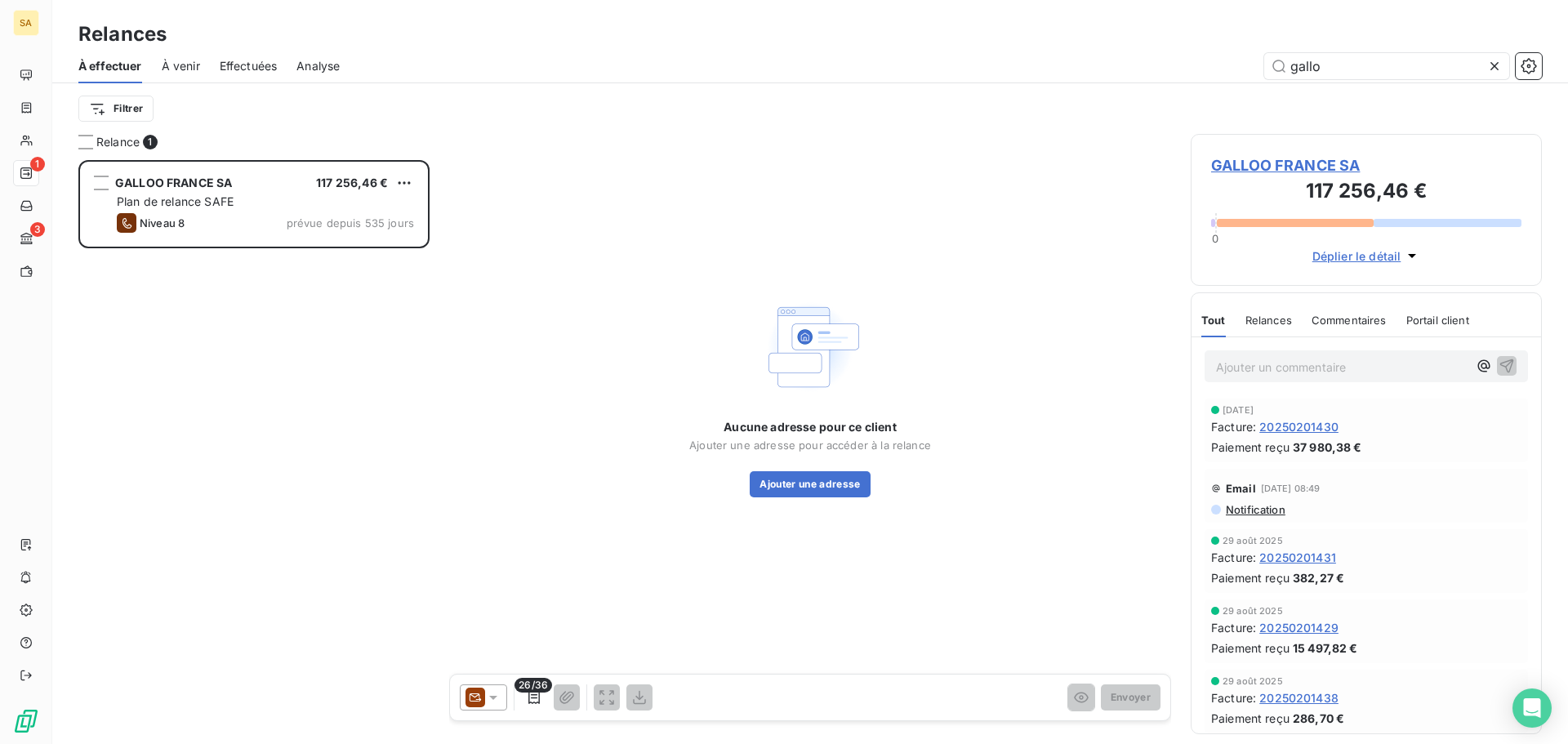
click at [493, 700] on icon at bounding box center [493, 698] width 8 height 4
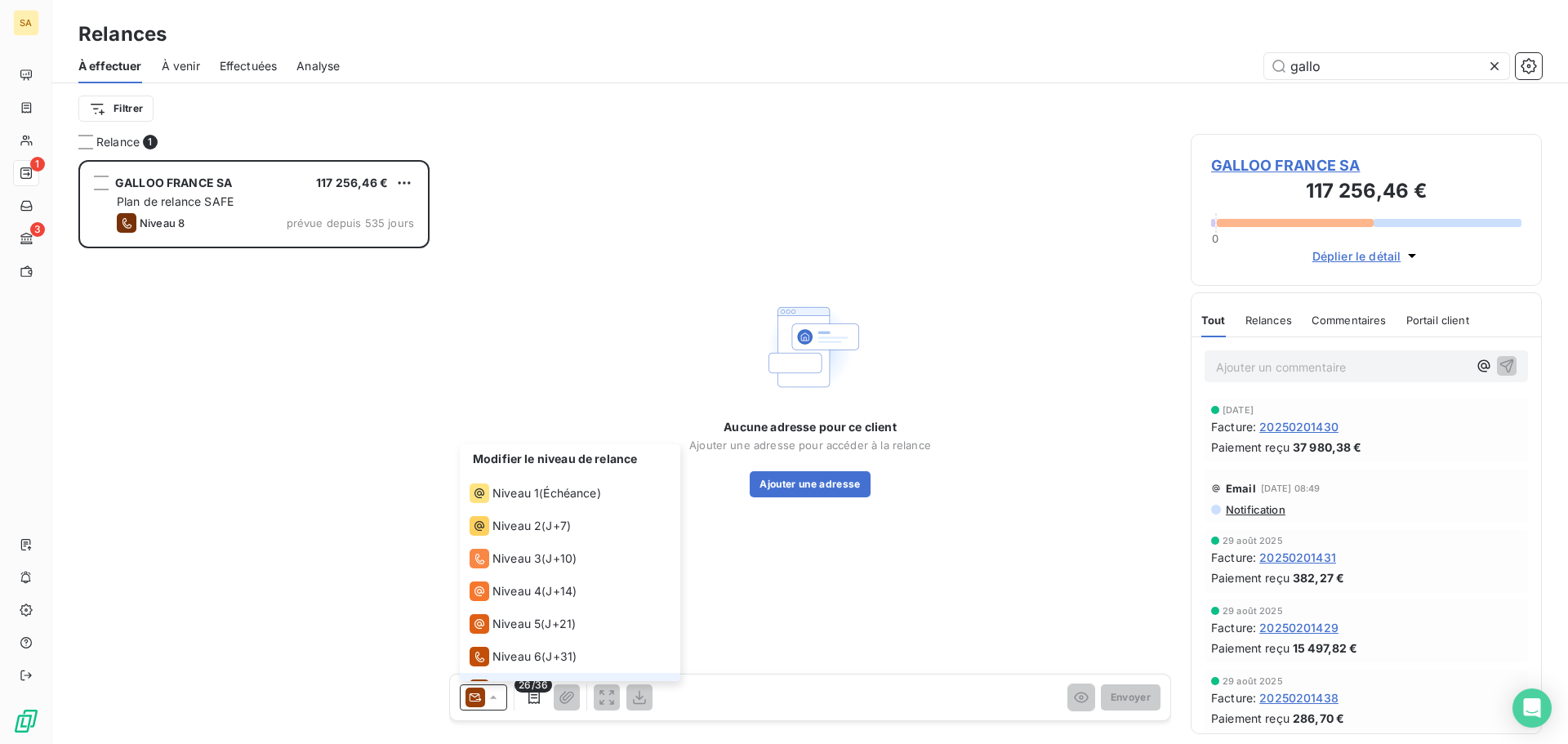
scroll to position [25, 0]
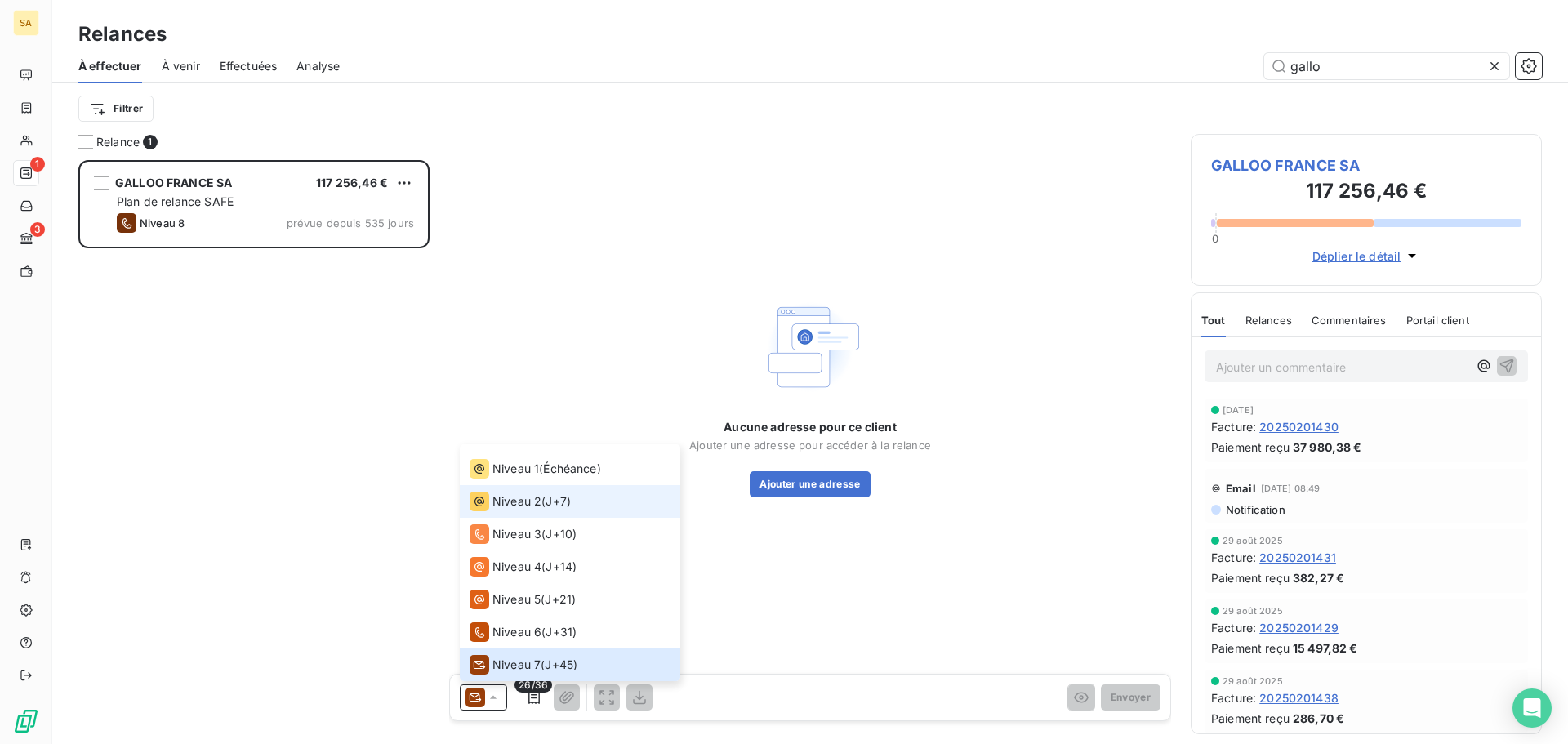
click at [502, 505] on span "Niveau 2" at bounding box center [517, 501] width 49 height 17
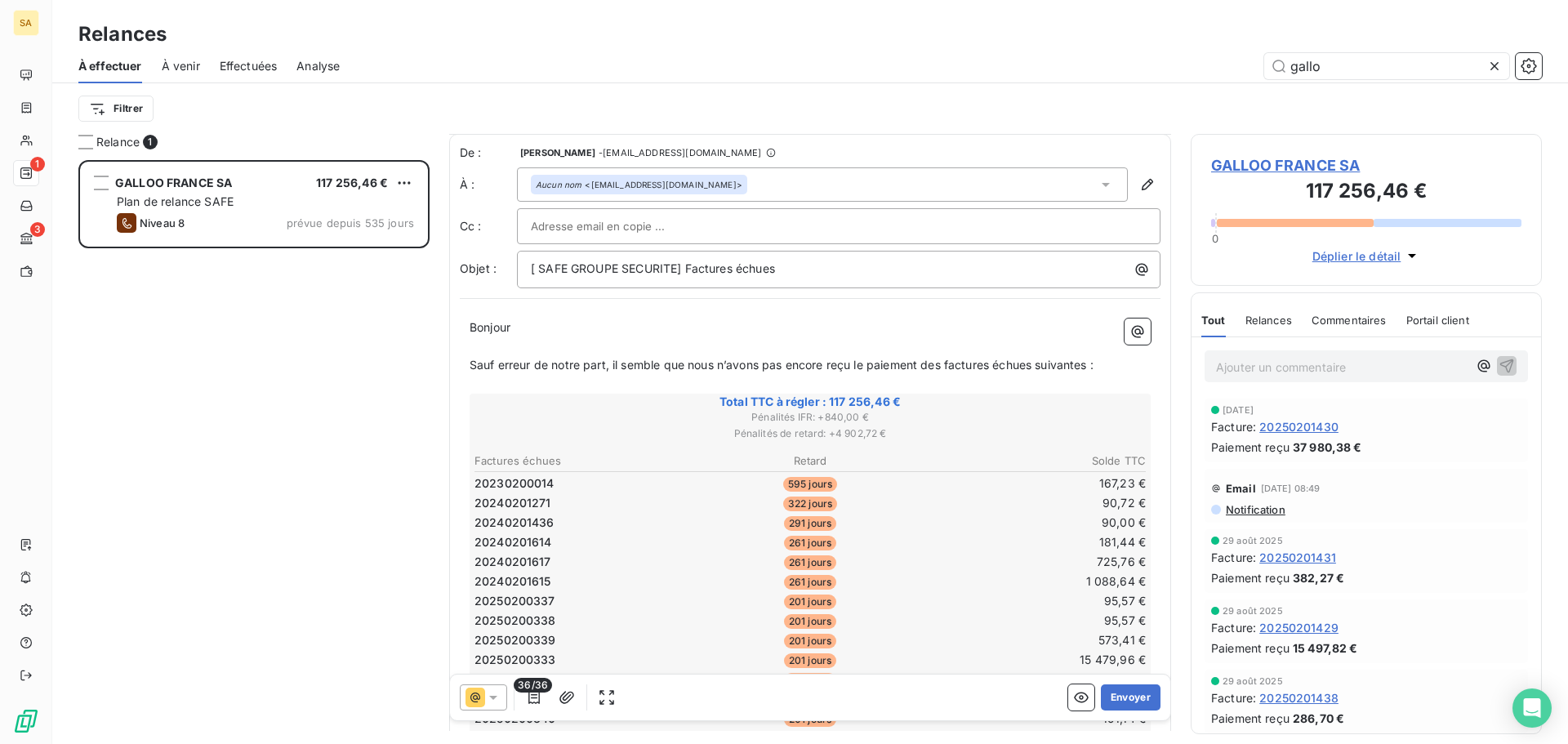
scroll to position [0, 0]
click at [1141, 184] on icon "button" at bounding box center [1148, 185] width 17 height 17
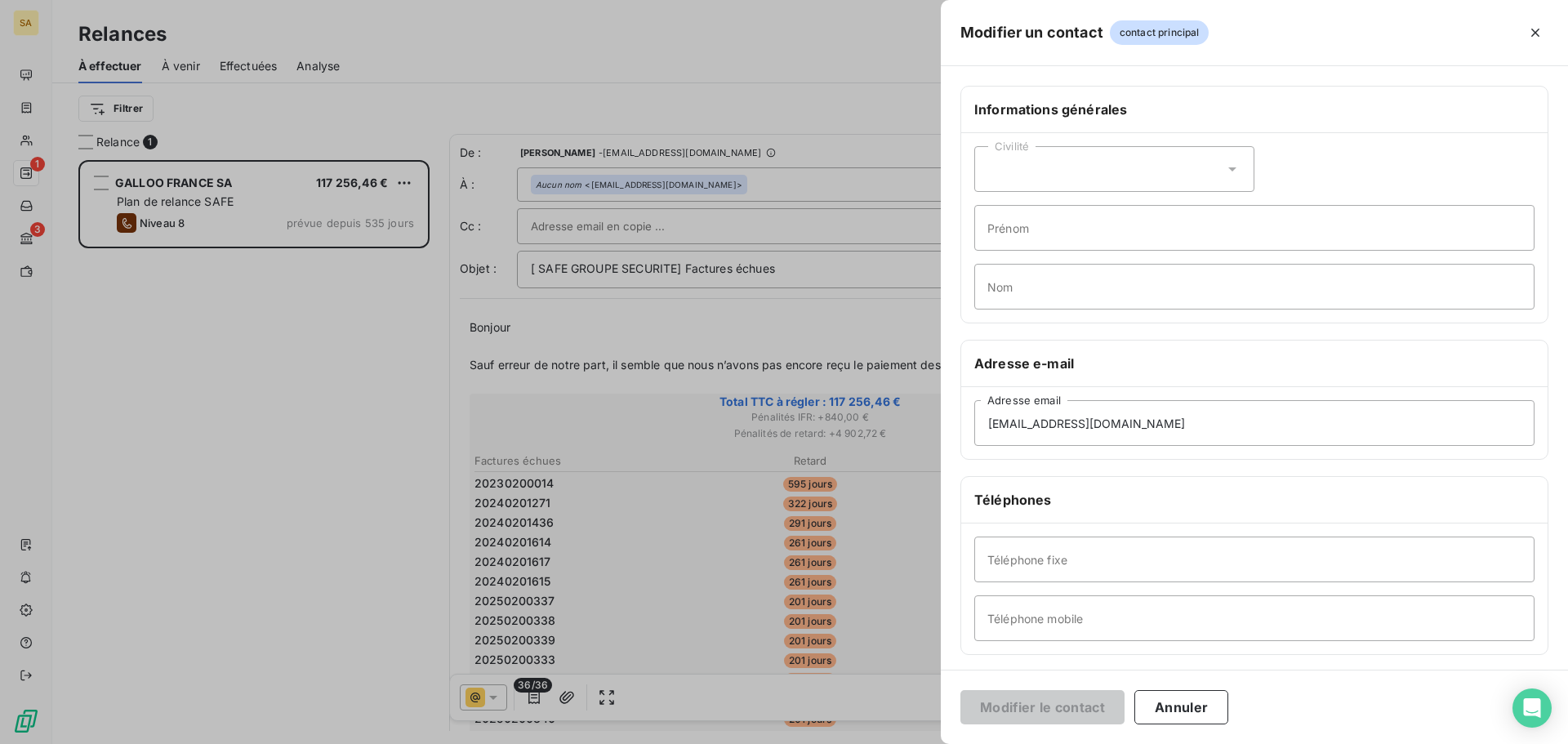
drag, startPoint x: 1218, startPoint y: 714, endPoint x: 1069, endPoint y: 617, distance: 177.8
click at [1218, 713] on button "Annuler" at bounding box center [1182, 707] width 94 height 34
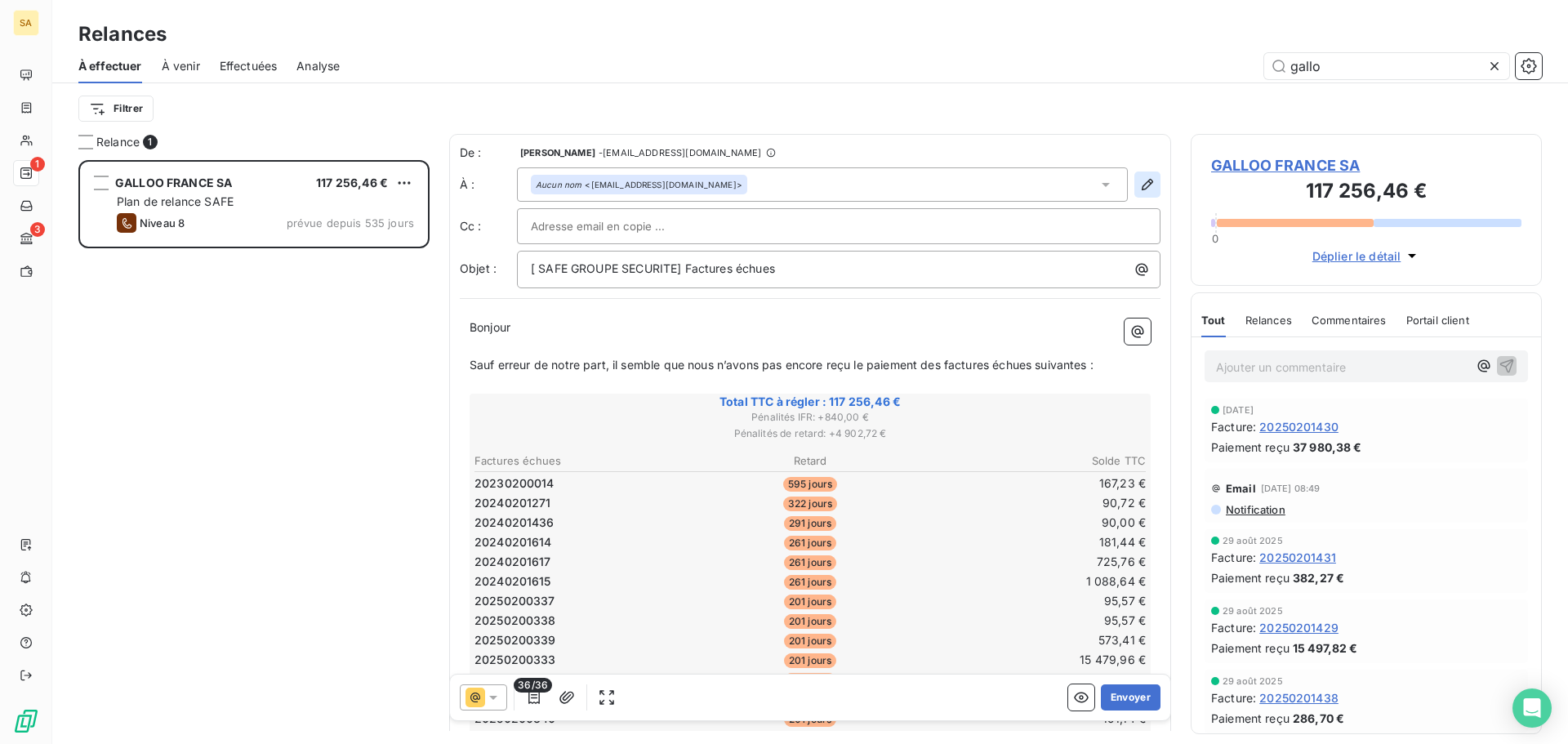
click at [1140, 182] on icon "button" at bounding box center [1148, 185] width 17 height 17
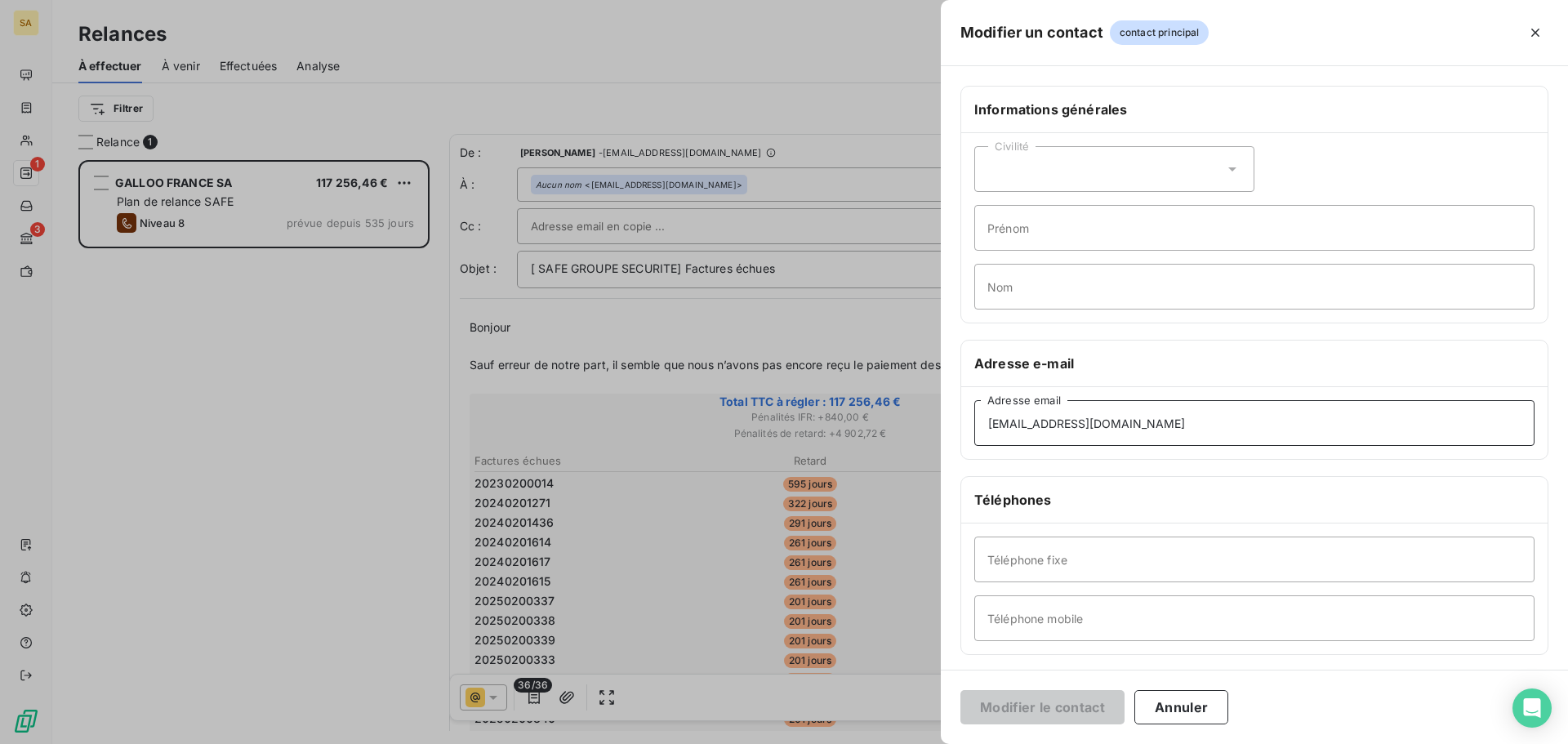
click at [1137, 418] on input "[EMAIL_ADDRESS][DOMAIN_NAME]" at bounding box center [1255, 423] width 560 height 46
drag, startPoint x: 1184, startPoint y: 706, endPoint x: 1127, endPoint y: 661, distance: 72.6
click at [1185, 708] on button "Annuler" at bounding box center [1182, 707] width 94 height 34
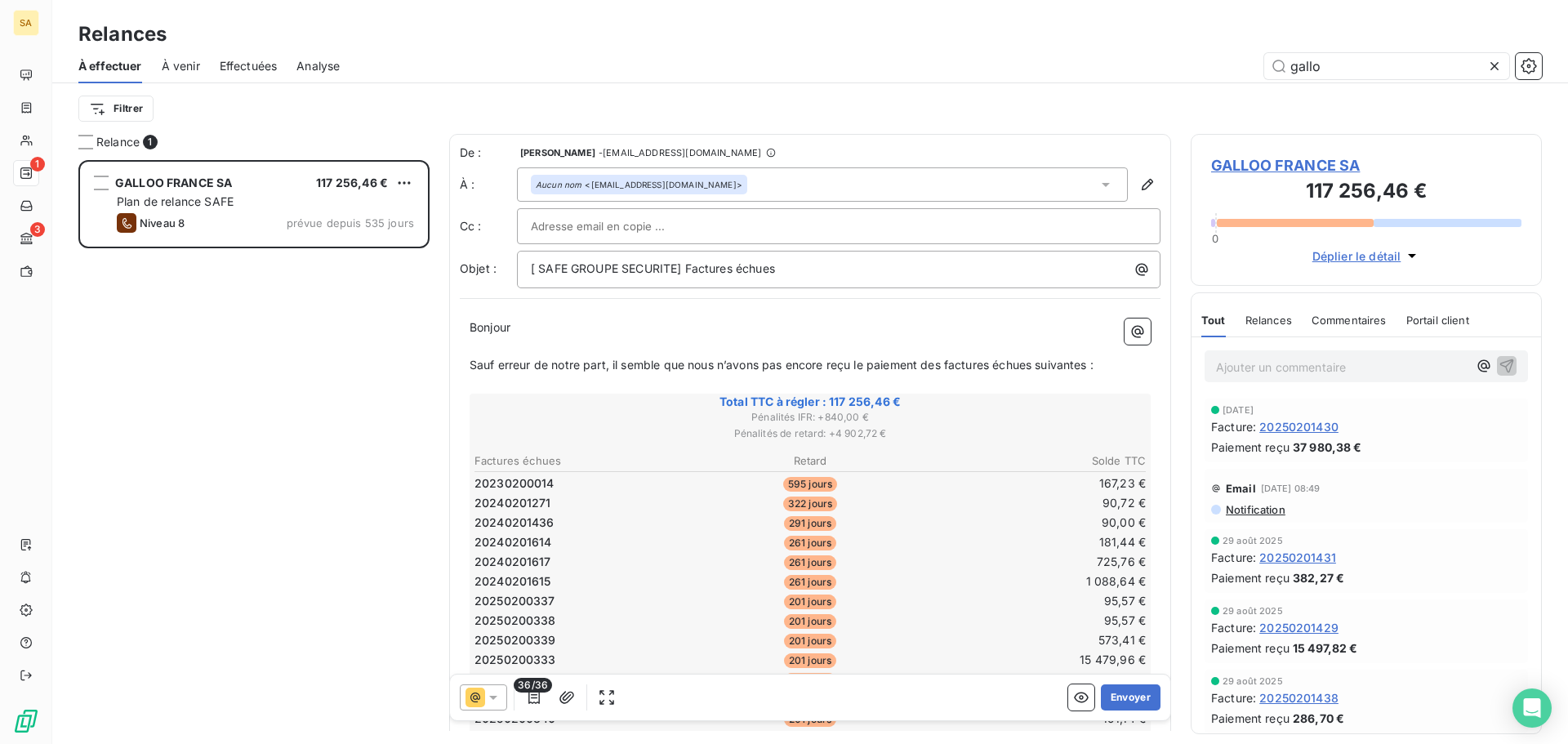
click at [658, 234] on input "text" at bounding box center [618, 226] width 176 height 25
paste input "[EMAIL_ADDRESS][DOMAIN_NAME]"
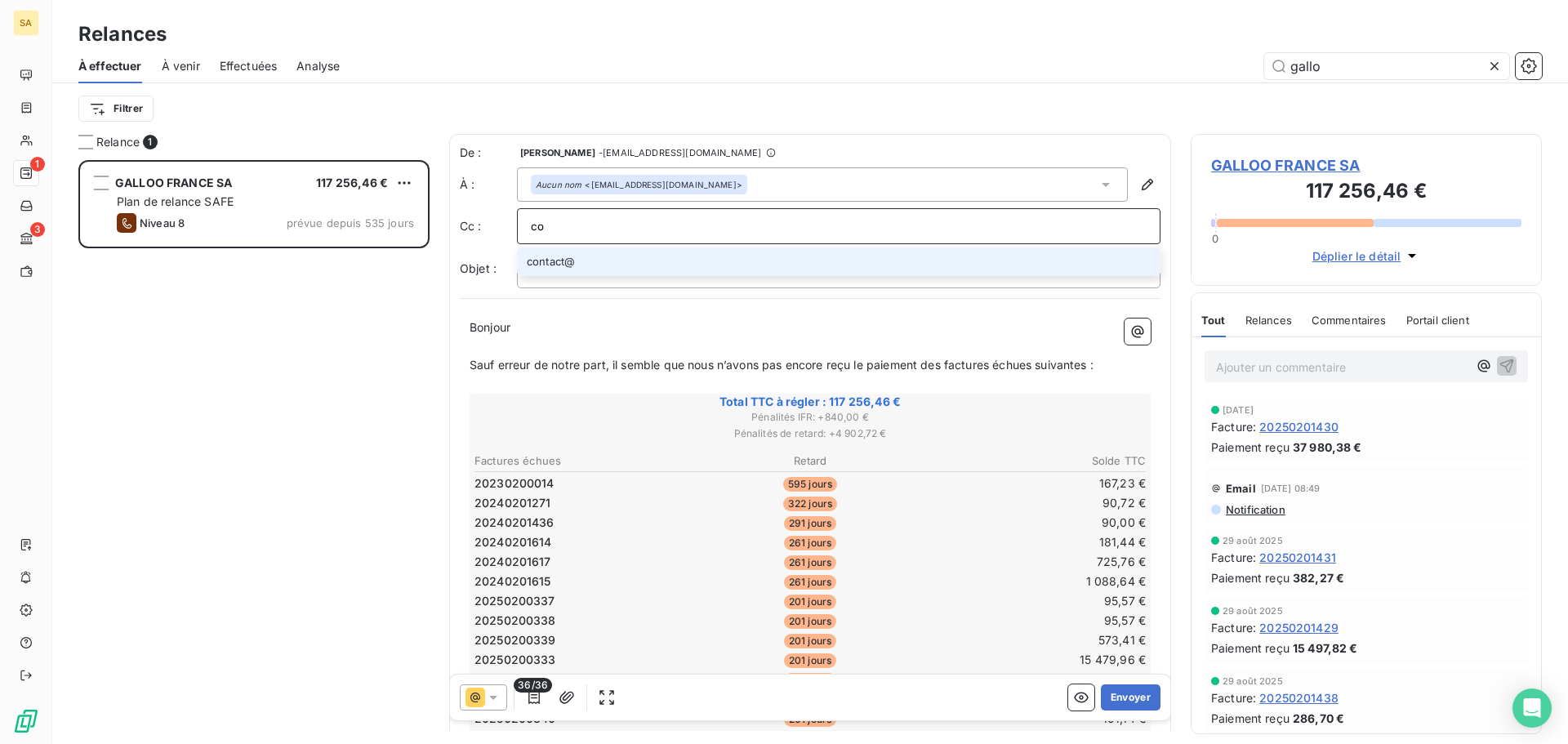
type input "c"
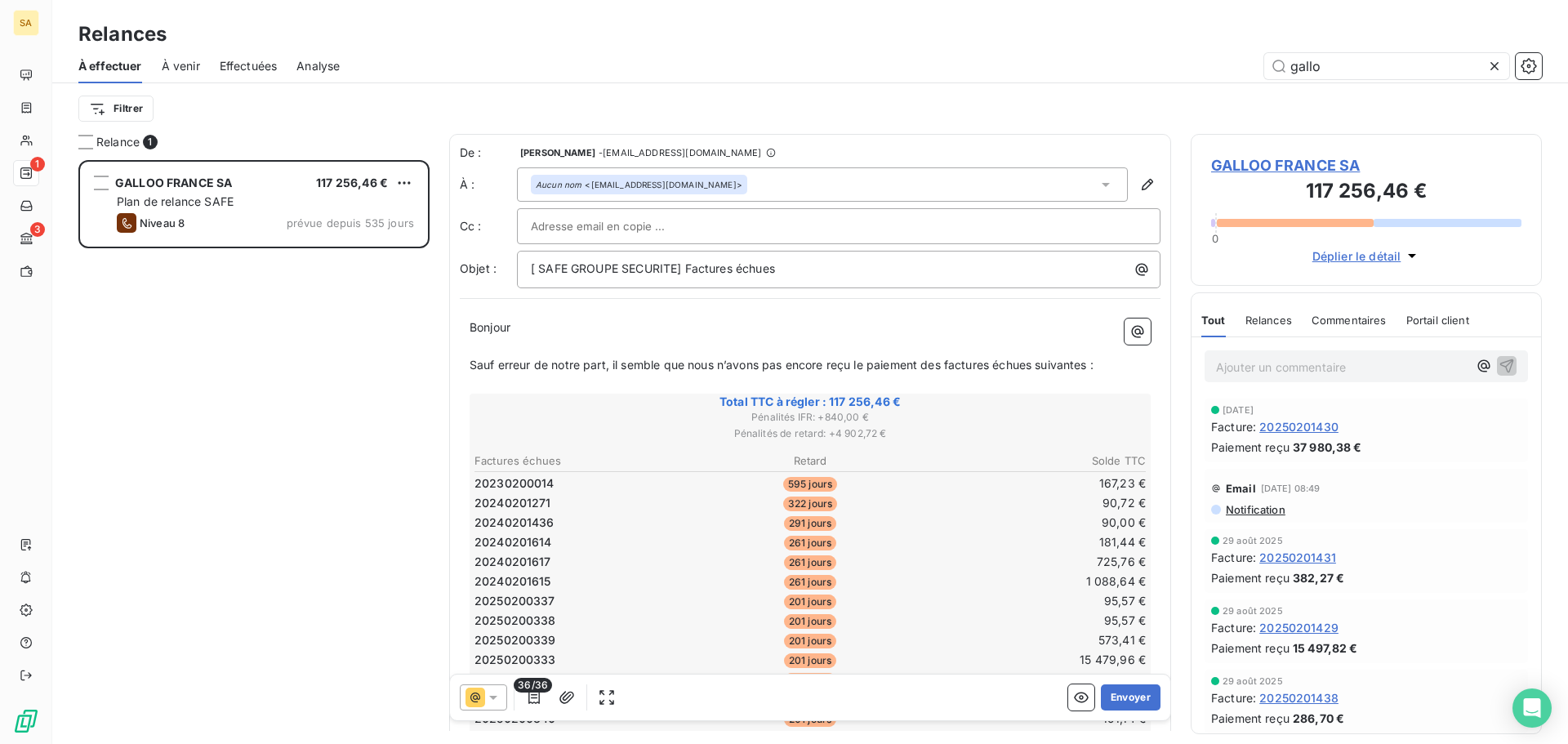
click at [668, 235] on input "text" at bounding box center [618, 226] width 176 height 25
paste input "[EMAIL_ADDRESS][DOMAIN_NAME]"
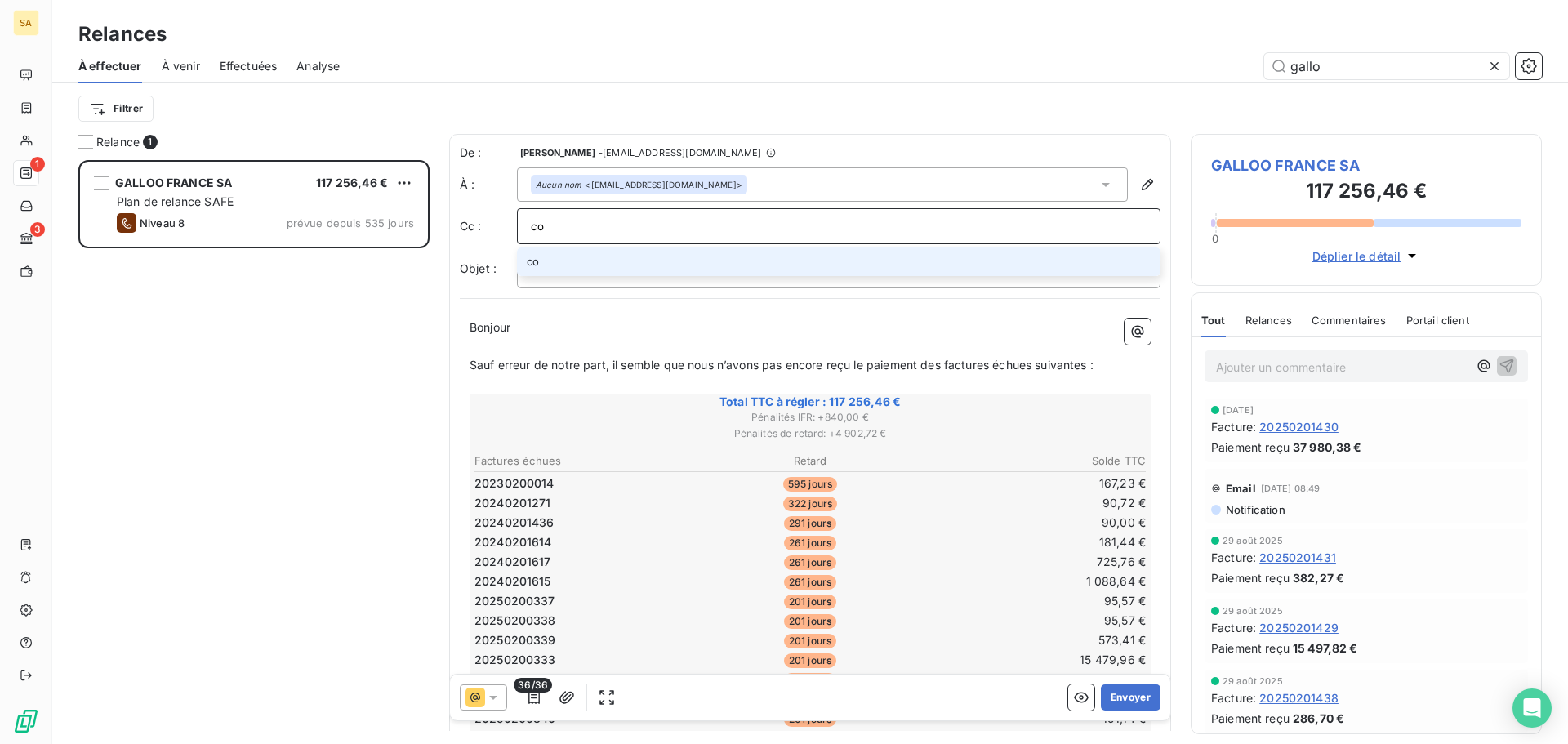
type input "c"
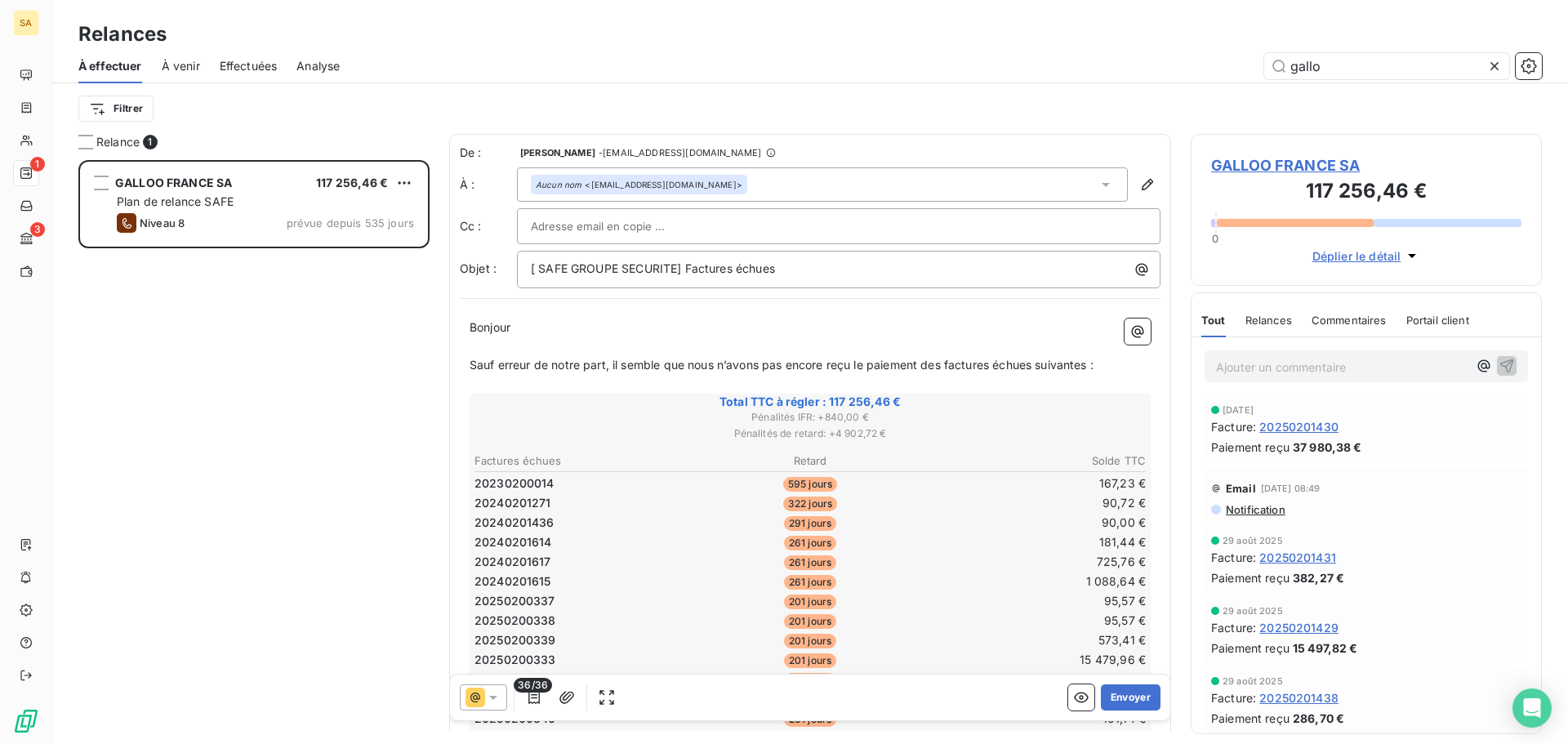
click at [686, 238] on div at bounding box center [838, 226] width 616 height 25
paste input "[EMAIL_ADDRESS][DOMAIN_NAME]"
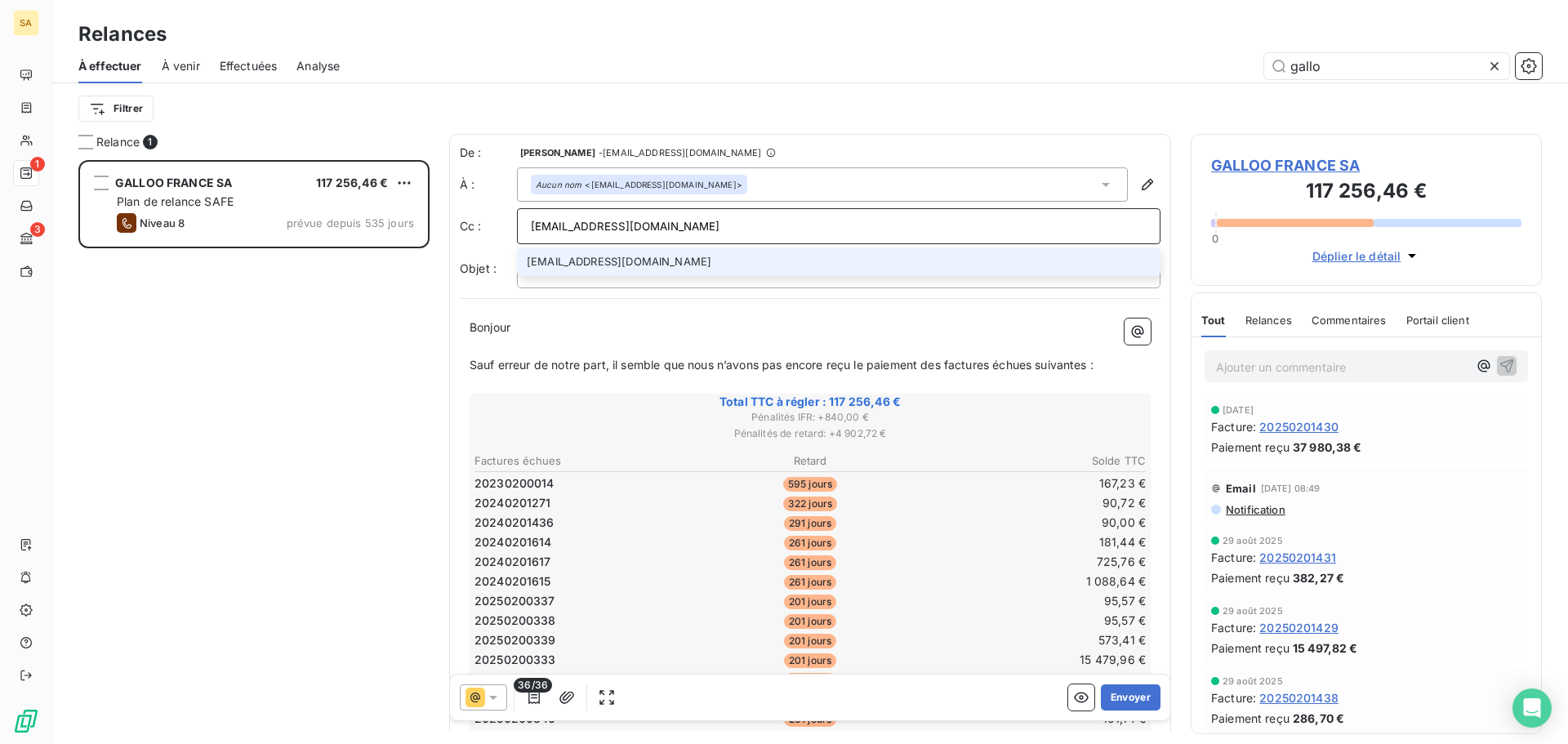
type input "[EMAIL_ADDRESS][DOMAIN_NAME]"
click at [717, 262] on li "[EMAIL_ADDRESS][DOMAIN_NAME]" at bounding box center [838, 261] width 644 height 29
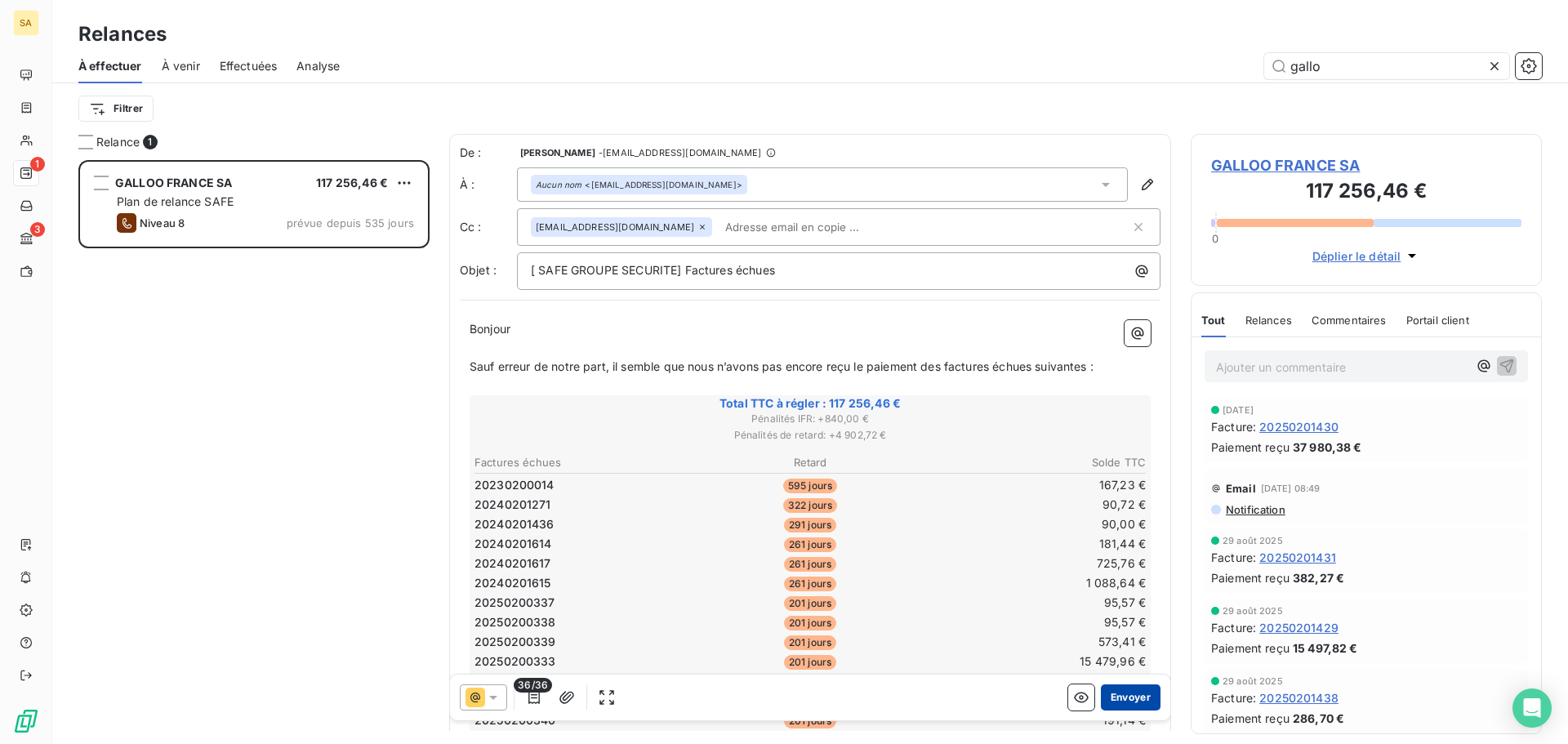
click at [1121, 699] on button "Envoyer" at bounding box center [1131, 698] width 60 height 27
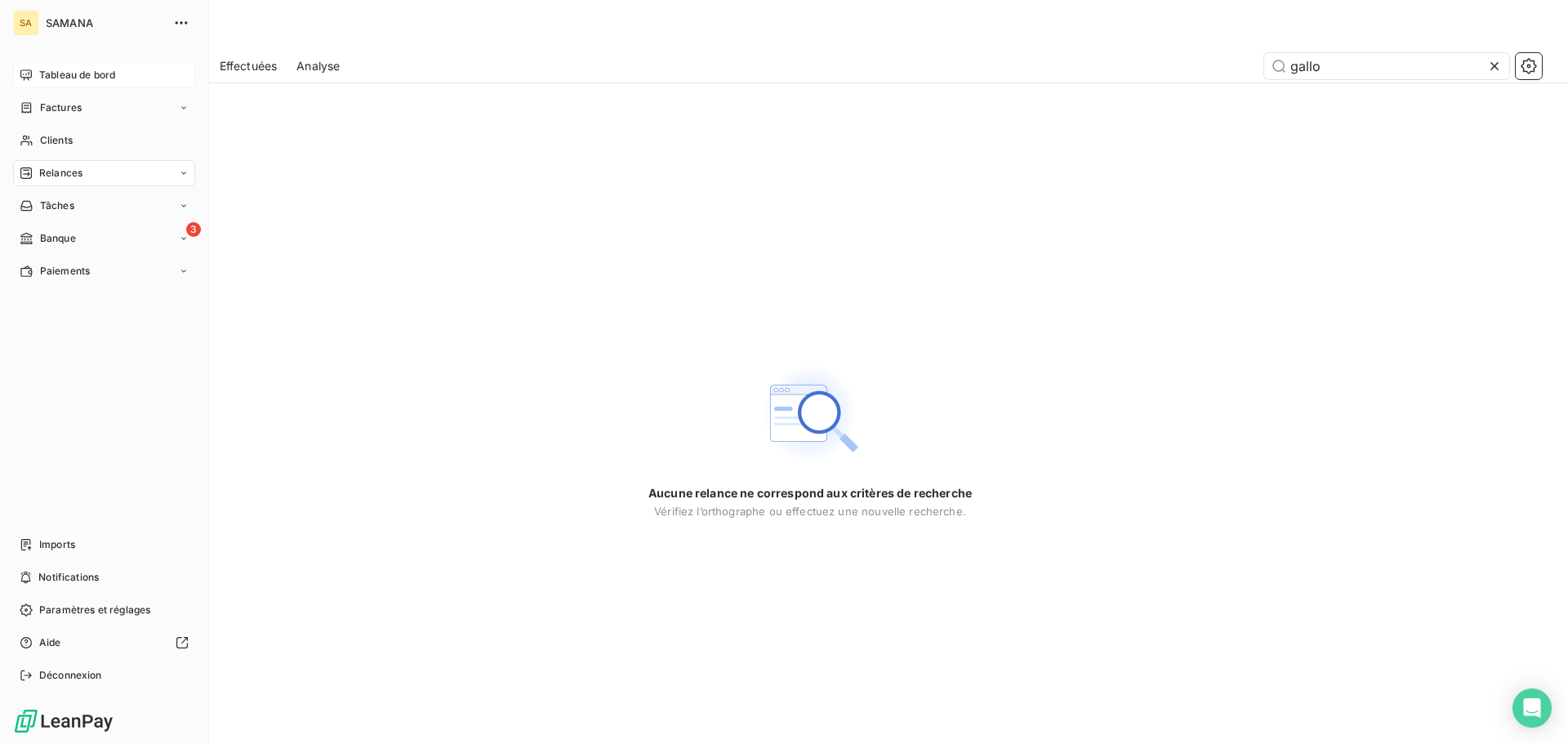
click at [53, 75] on span "Tableau de bord" at bounding box center [77, 75] width 76 height 15
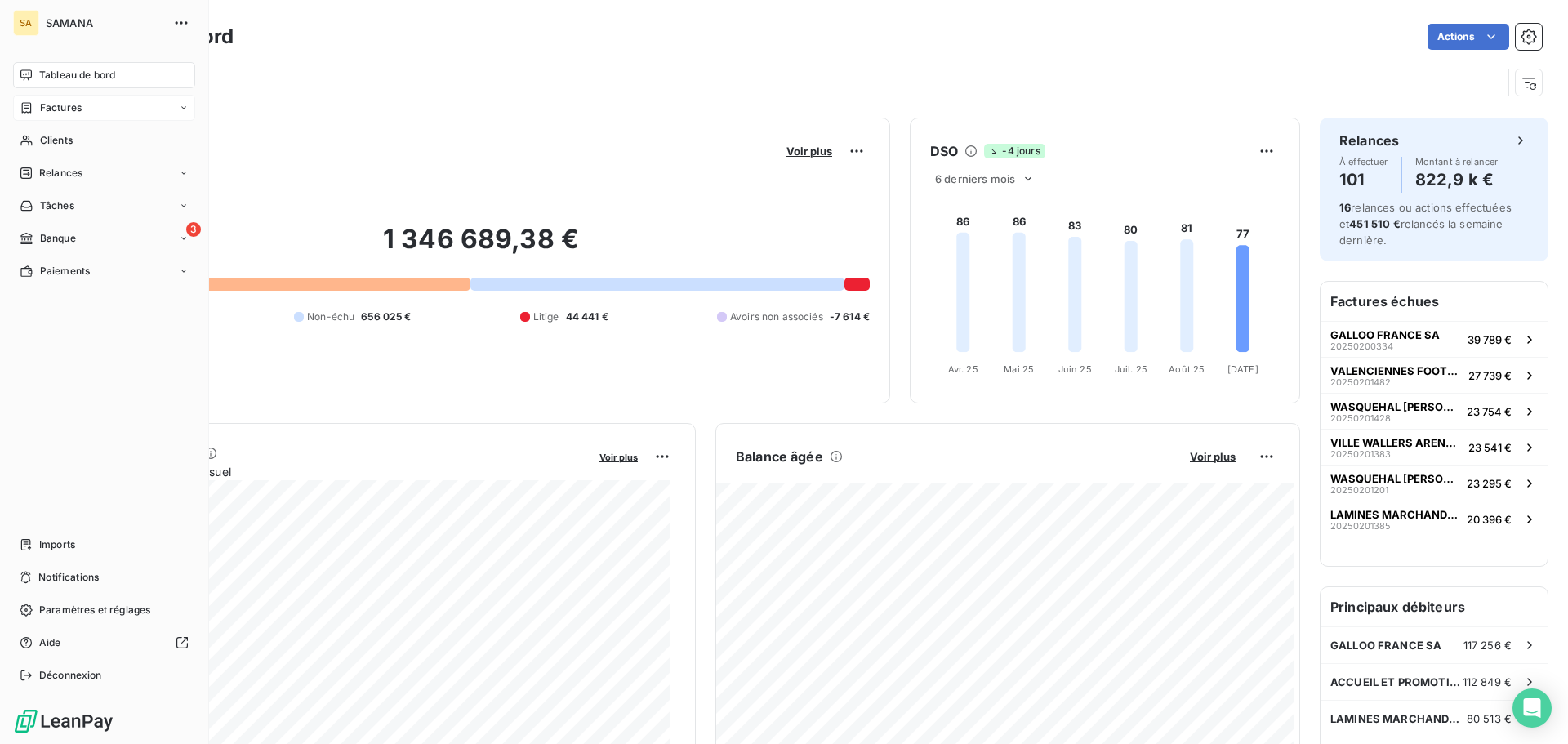
click at [79, 112] on span "Factures" at bounding box center [61, 107] width 41 height 15
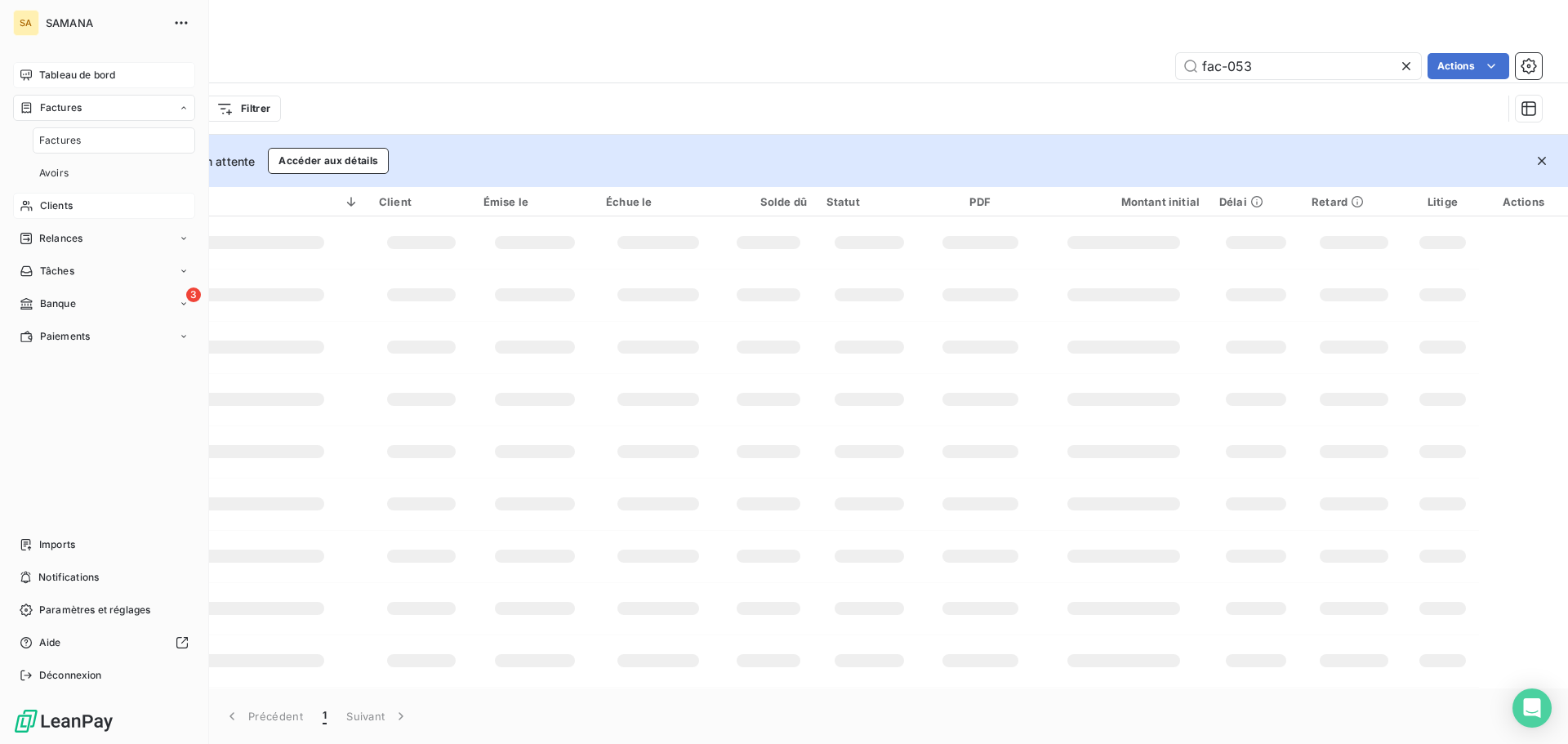
click at [67, 203] on span "Clients" at bounding box center [56, 205] width 32 height 15
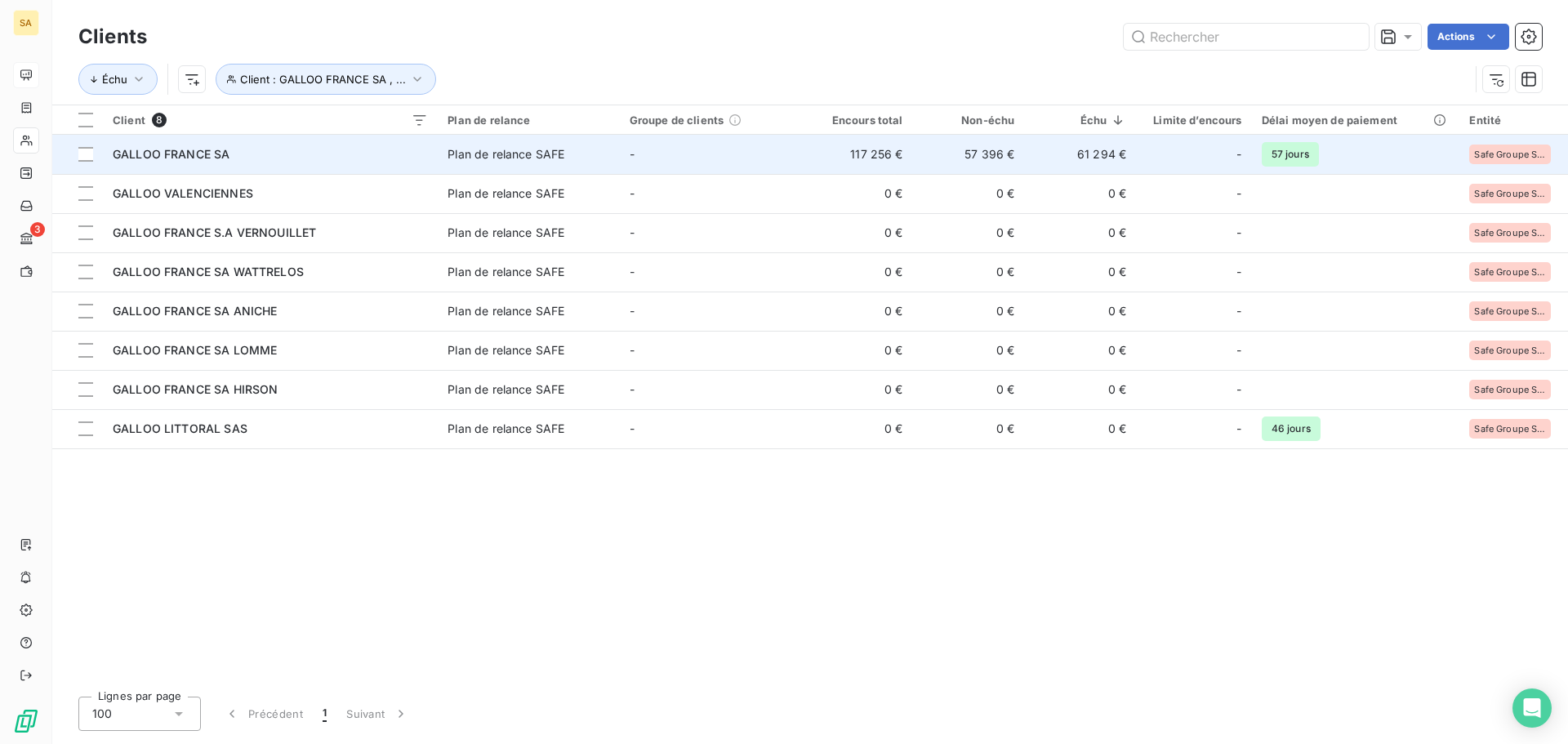
click at [738, 169] on td "-" at bounding box center [710, 154] width 182 height 39
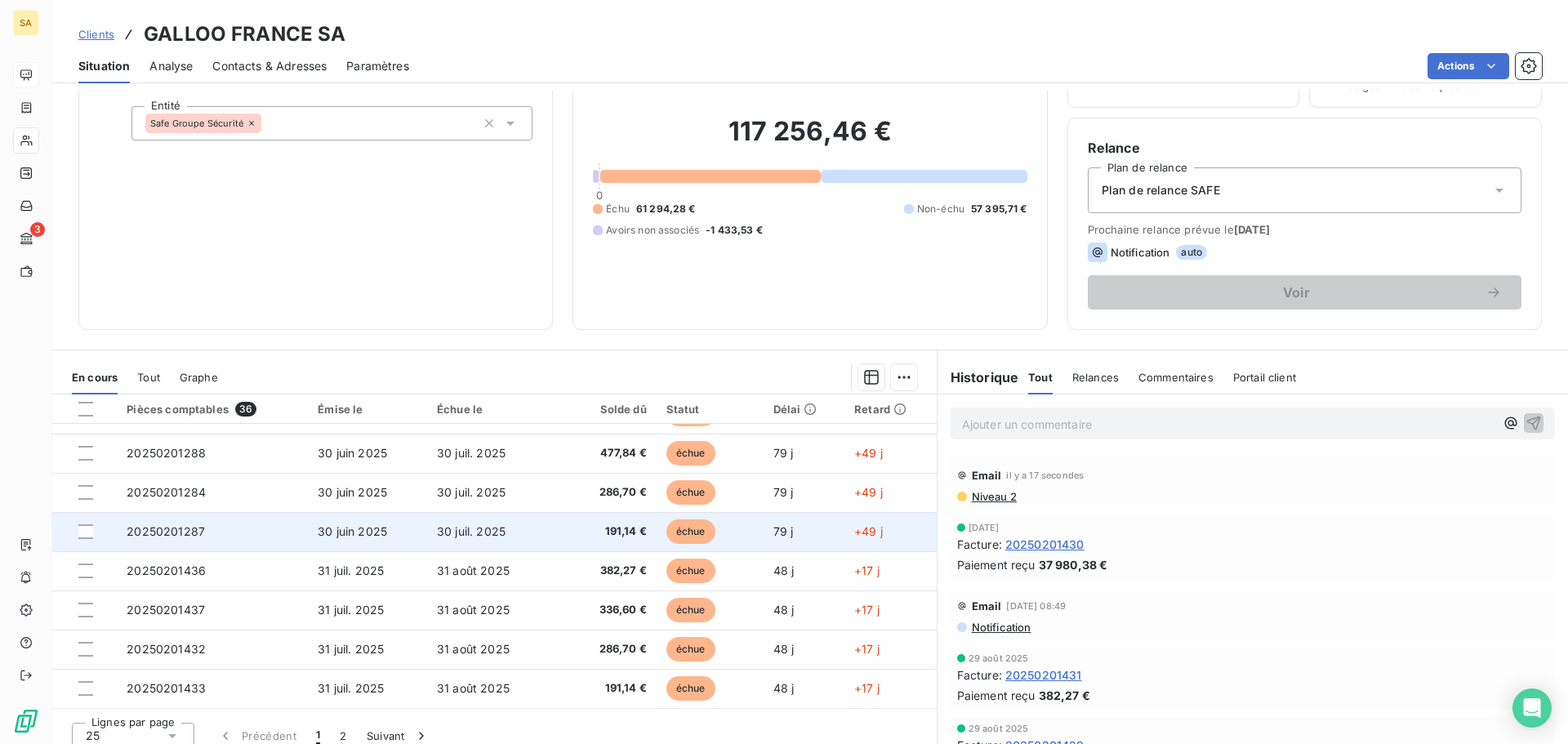
scroll to position [110, 0]
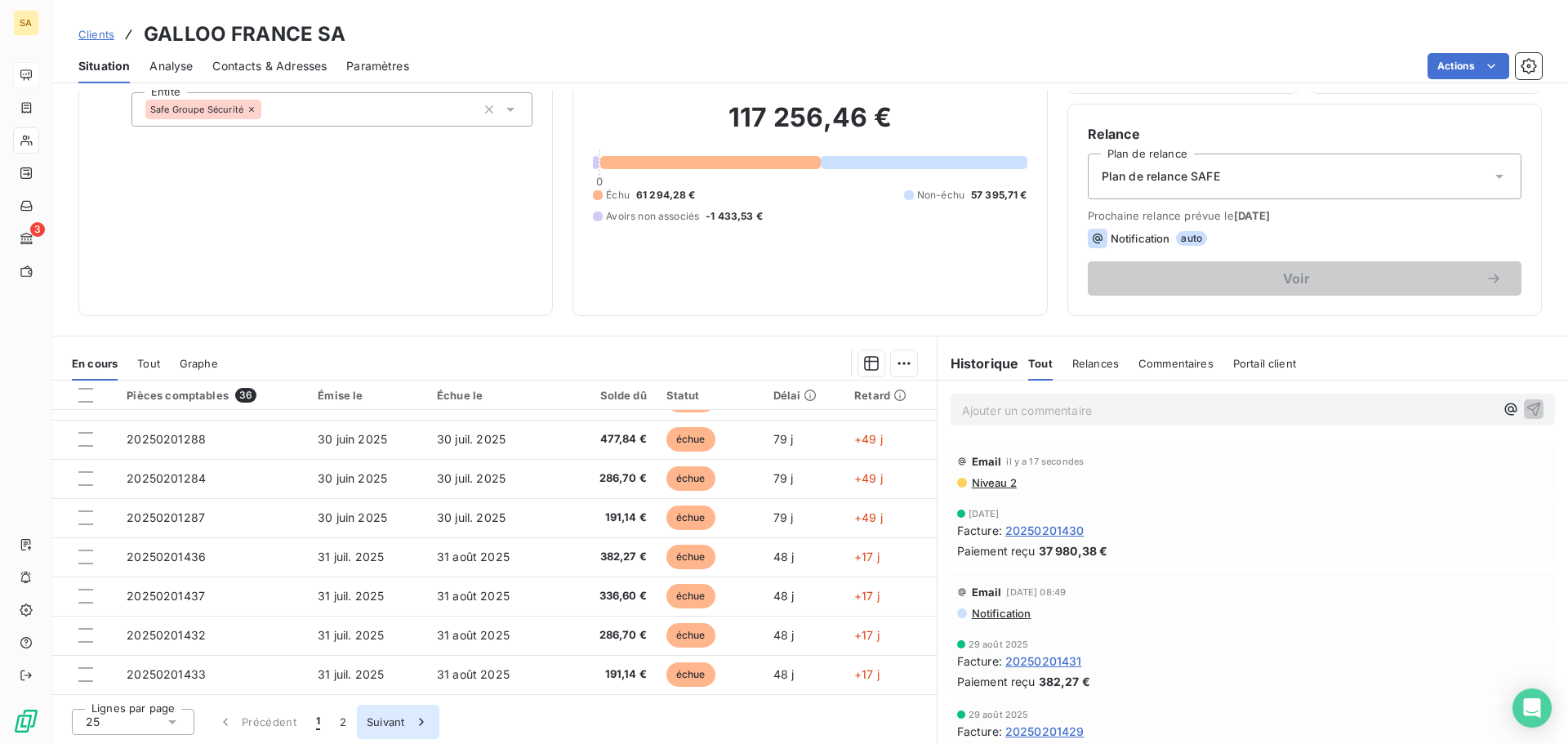
click at [365, 723] on button "Suivant" at bounding box center [398, 721] width 83 height 34
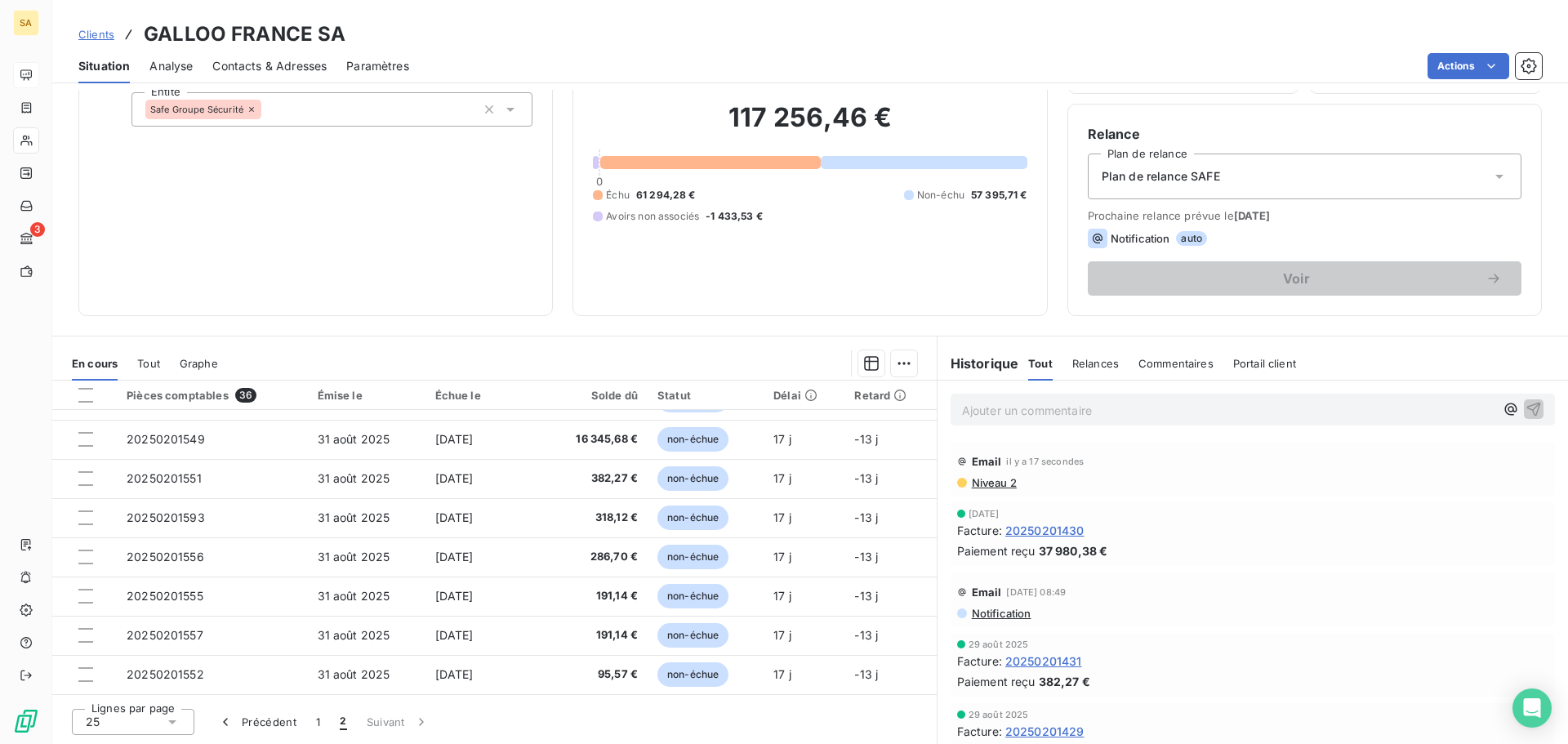
scroll to position [147, 0]
